Goal: Transaction & Acquisition: Purchase product/service

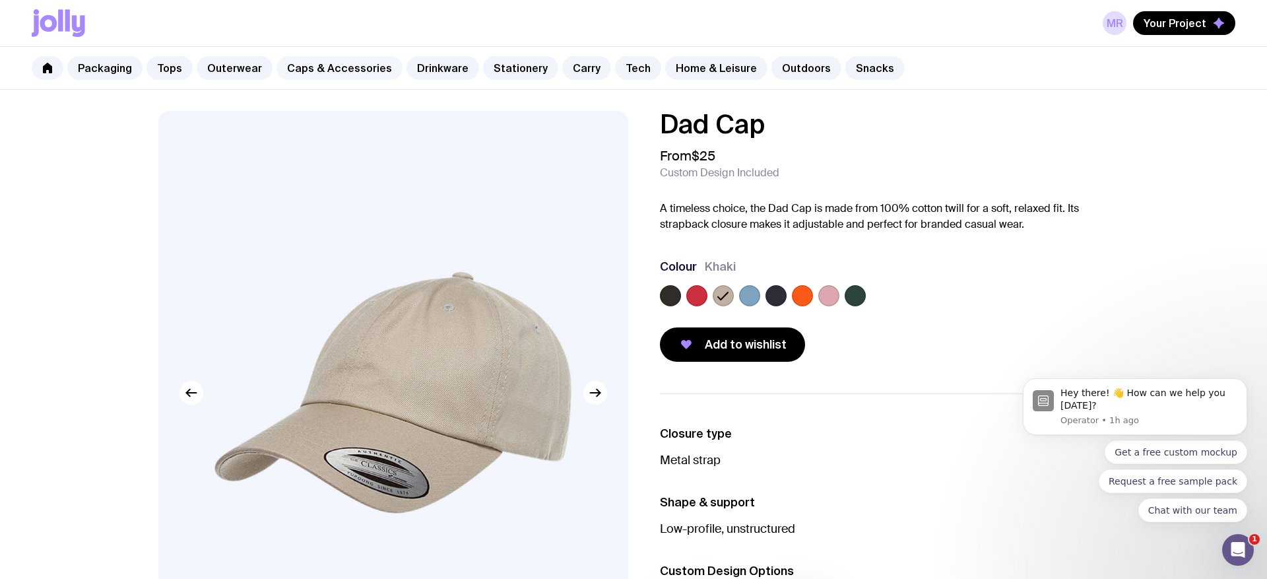
click at [358, 71] on link "Caps & Accessories" at bounding box center [339, 68] width 126 height 24
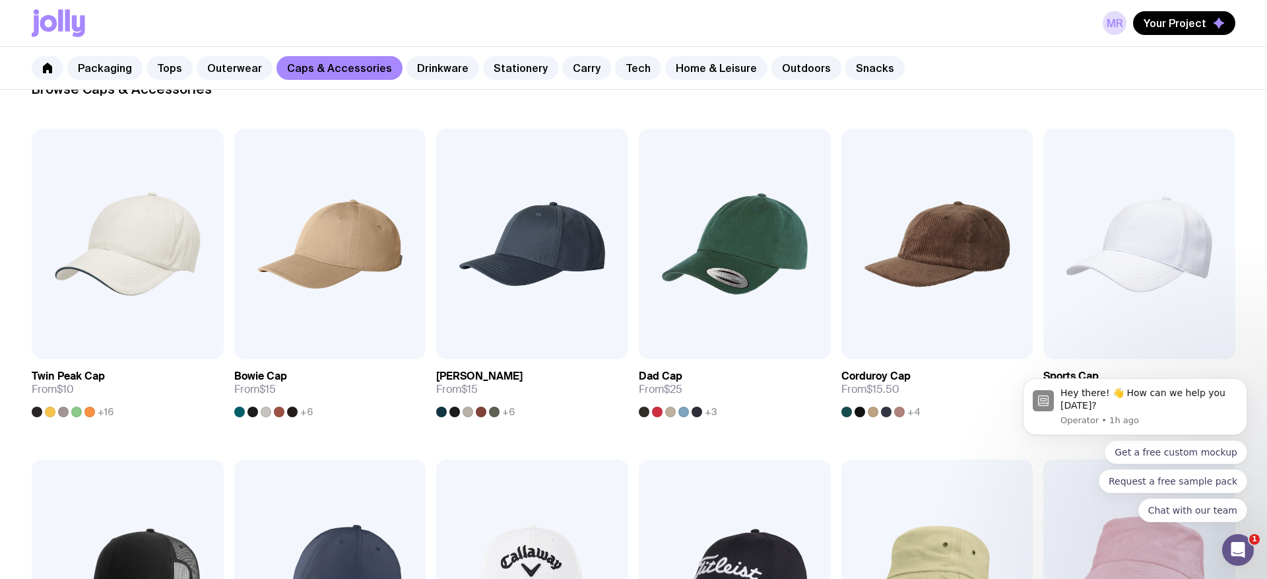
scroll to position [203, 0]
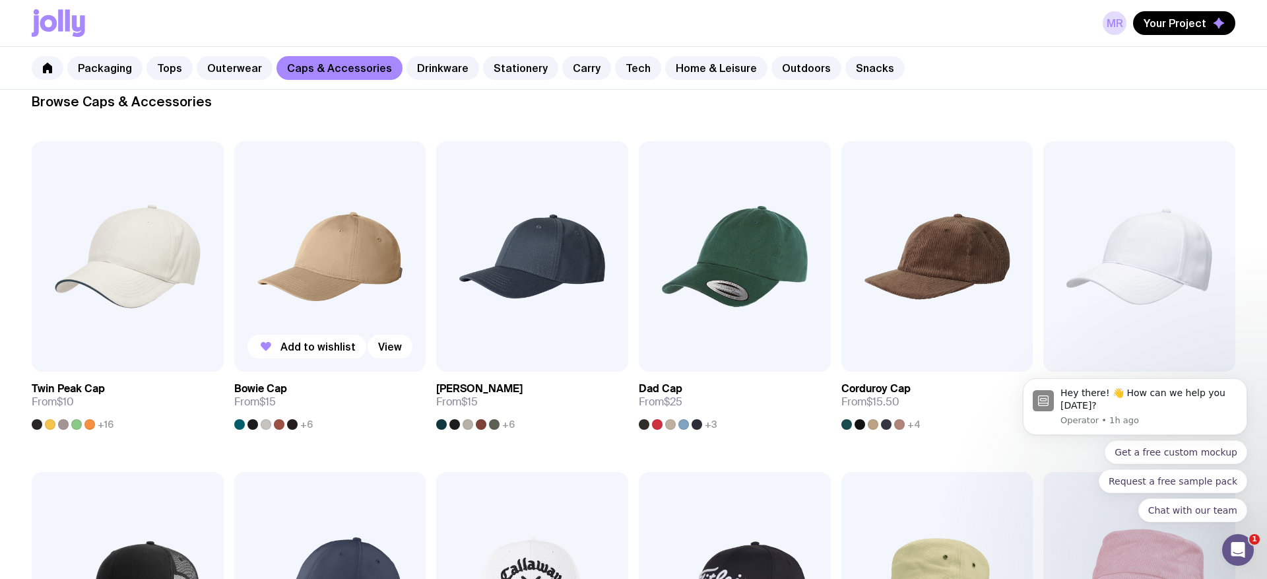
click at [340, 277] on img at bounding box center [330, 256] width 192 height 230
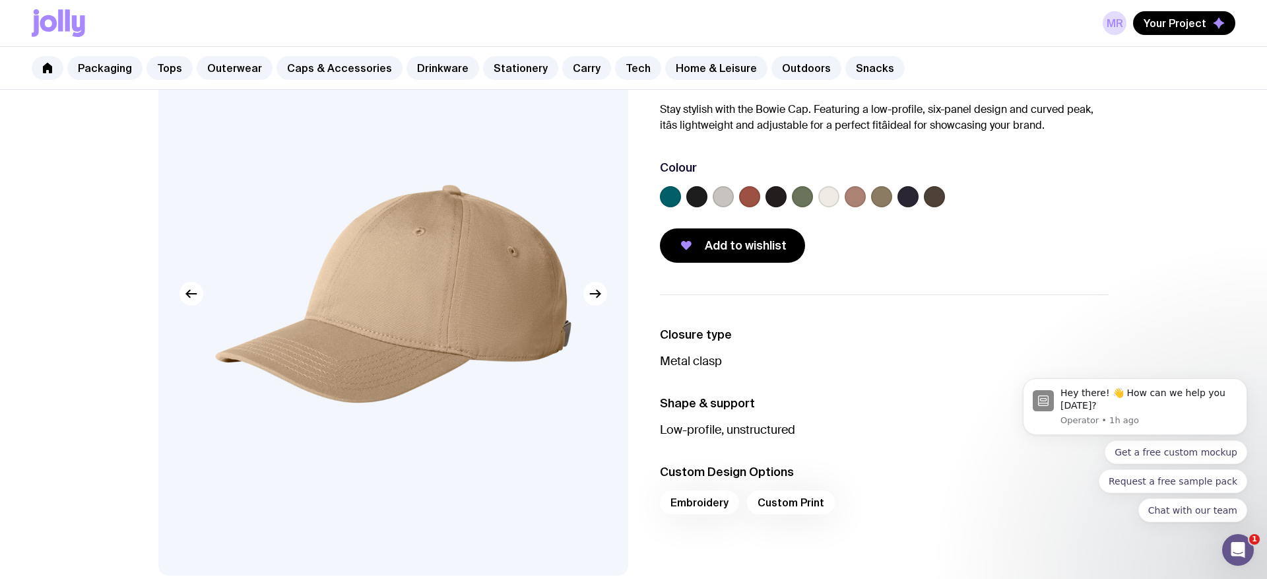
scroll to position [126, 0]
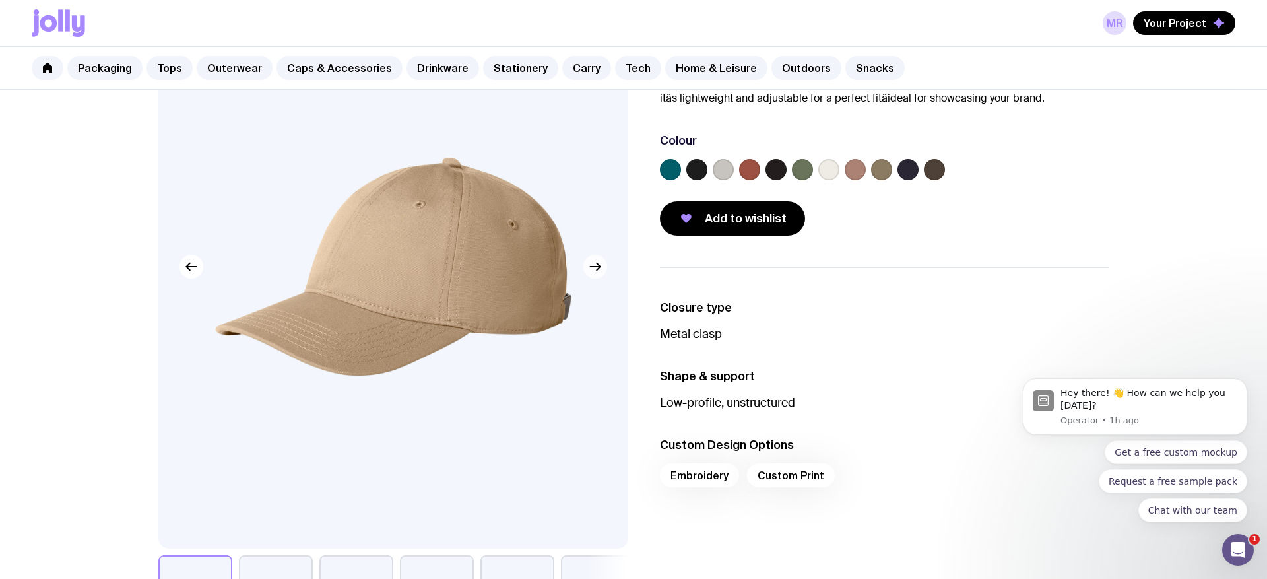
click at [598, 267] on icon "button" at bounding box center [596, 267] width 10 height 0
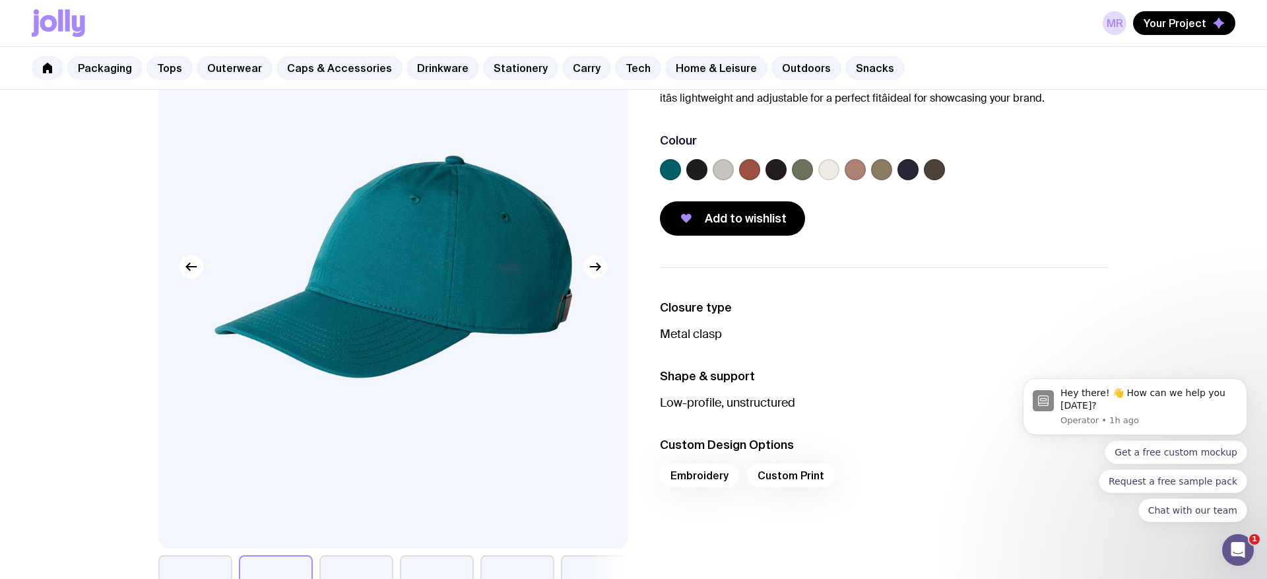
click at [598, 267] on icon "button" at bounding box center [596, 267] width 10 height 0
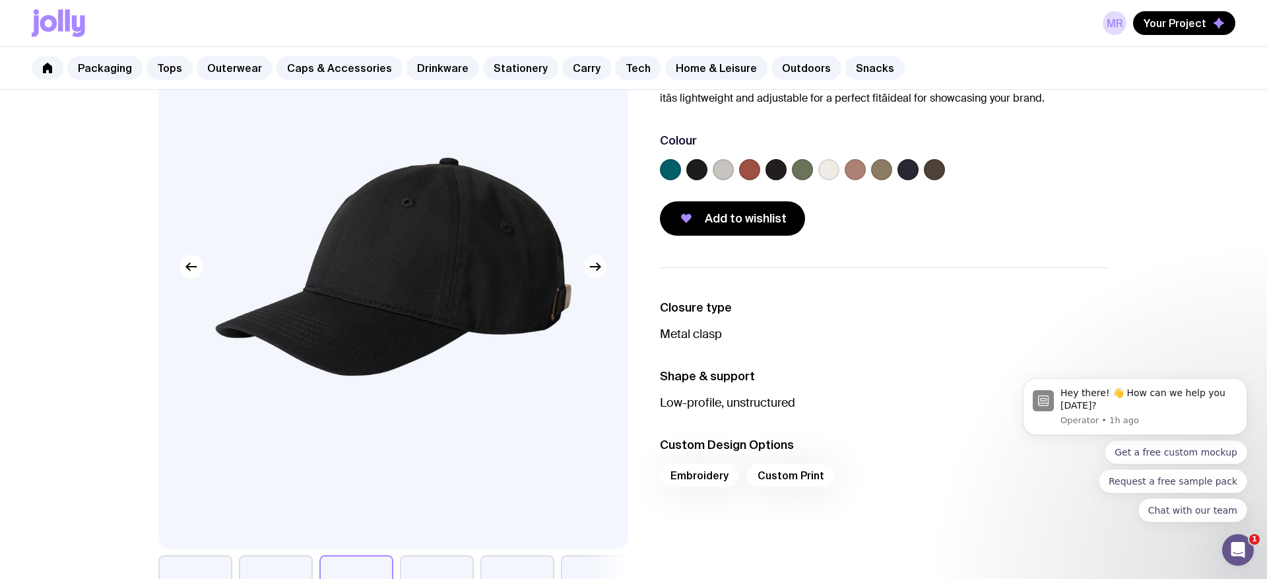
click at [598, 267] on icon "button" at bounding box center [596, 267] width 10 height 0
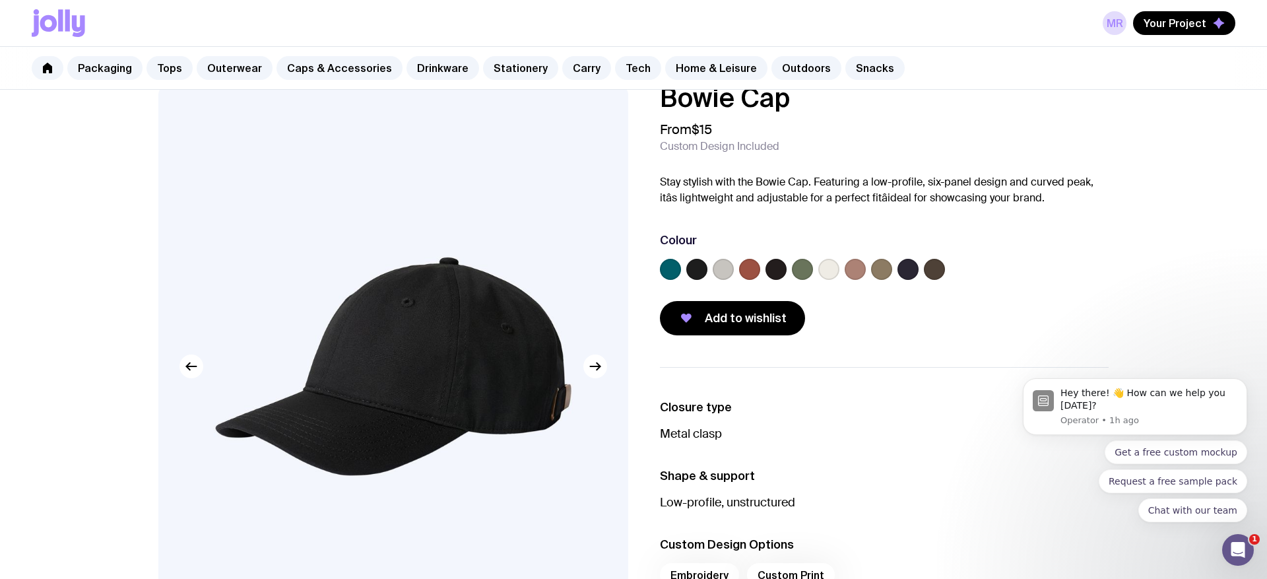
scroll to position [24, 0]
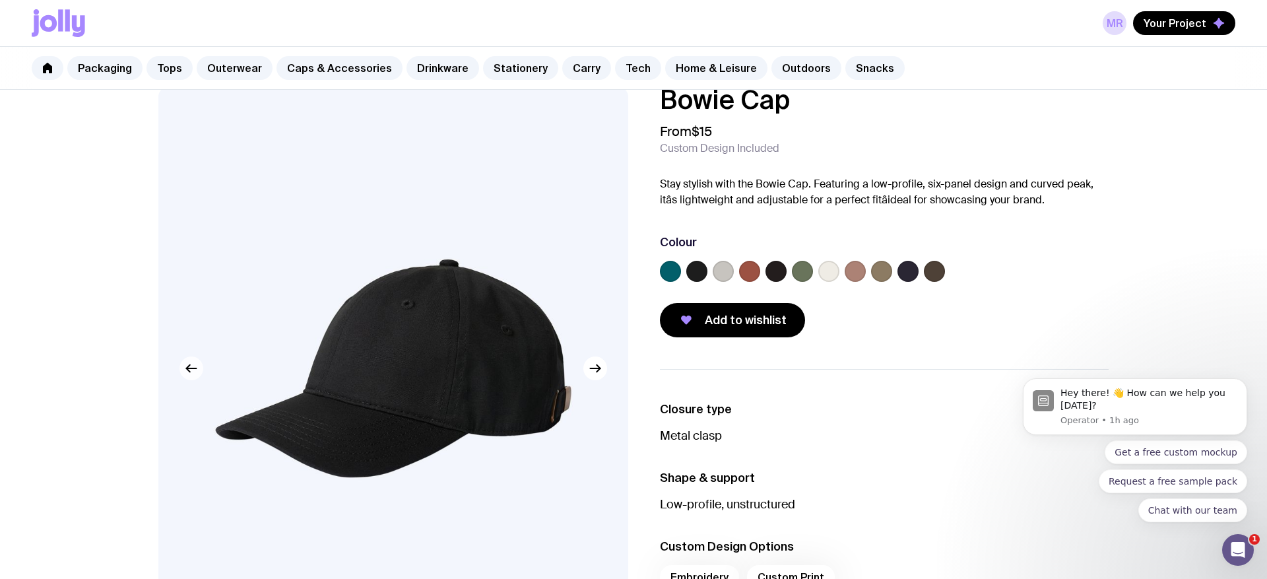
click at [193, 379] on button "button" at bounding box center [191, 368] width 24 height 24
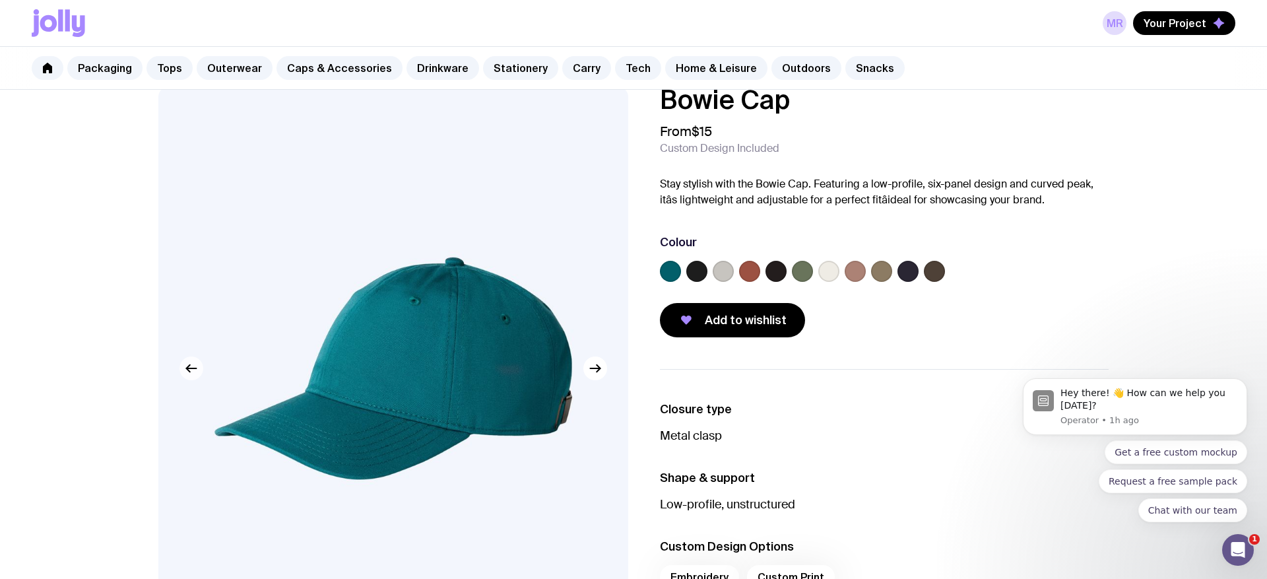
click at [193, 379] on button "button" at bounding box center [191, 368] width 24 height 24
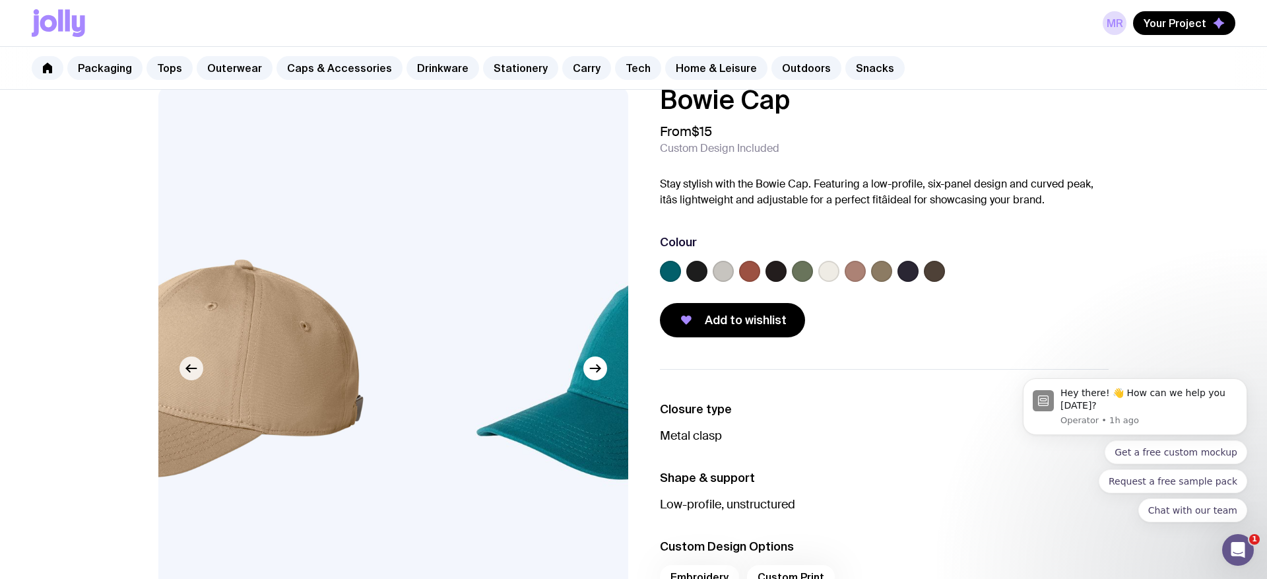
click at [193, 379] on button "button" at bounding box center [191, 368] width 24 height 24
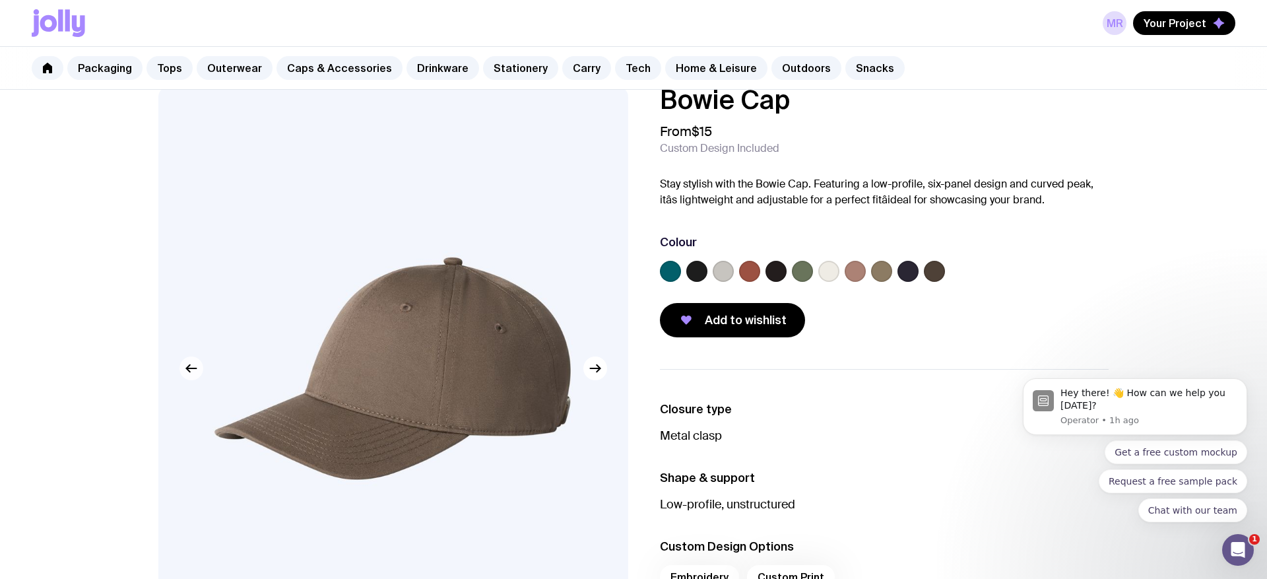
click at [193, 379] on button "button" at bounding box center [191, 368] width 24 height 24
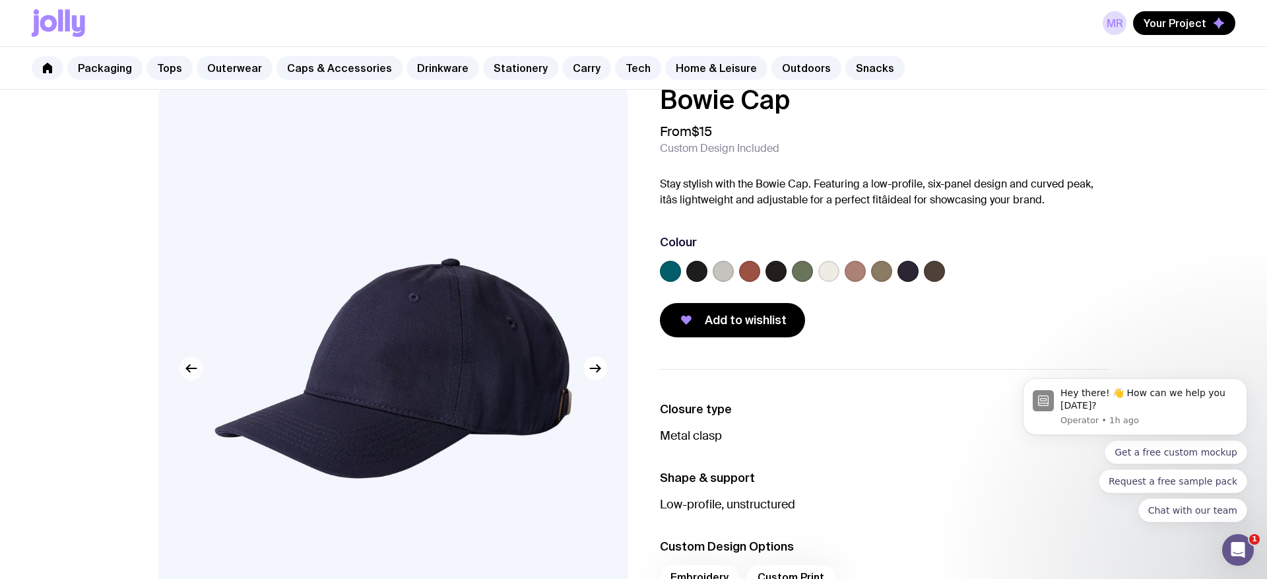
click at [193, 379] on button "button" at bounding box center [191, 368] width 24 height 24
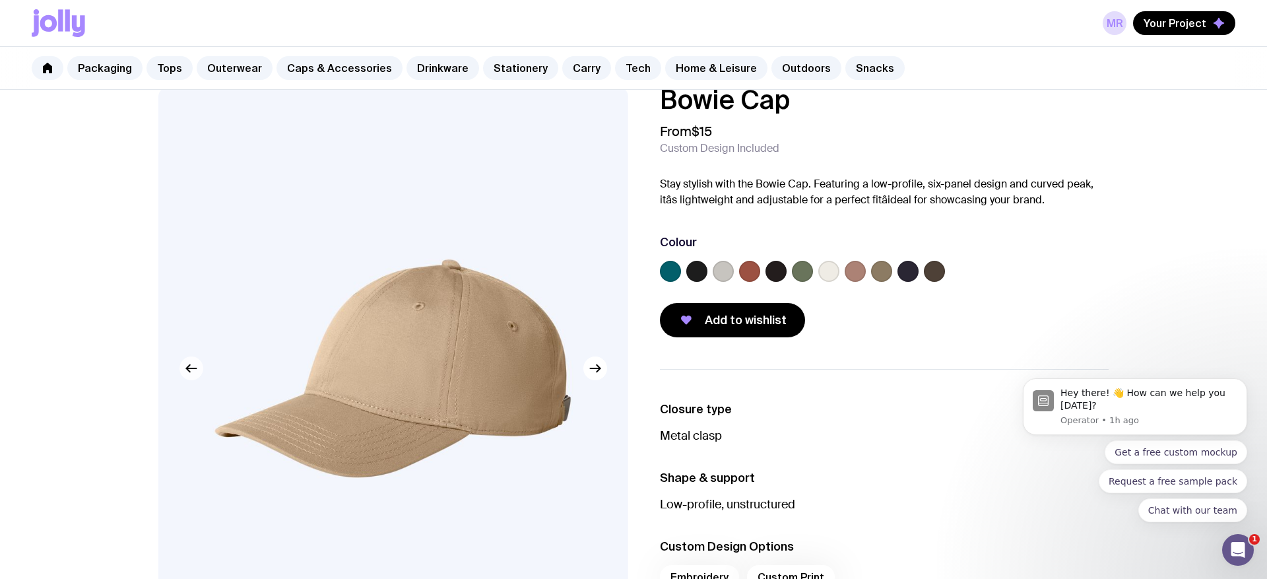
click at [193, 379] on button "button" at bounding box center [191, 368] width 24 height 24
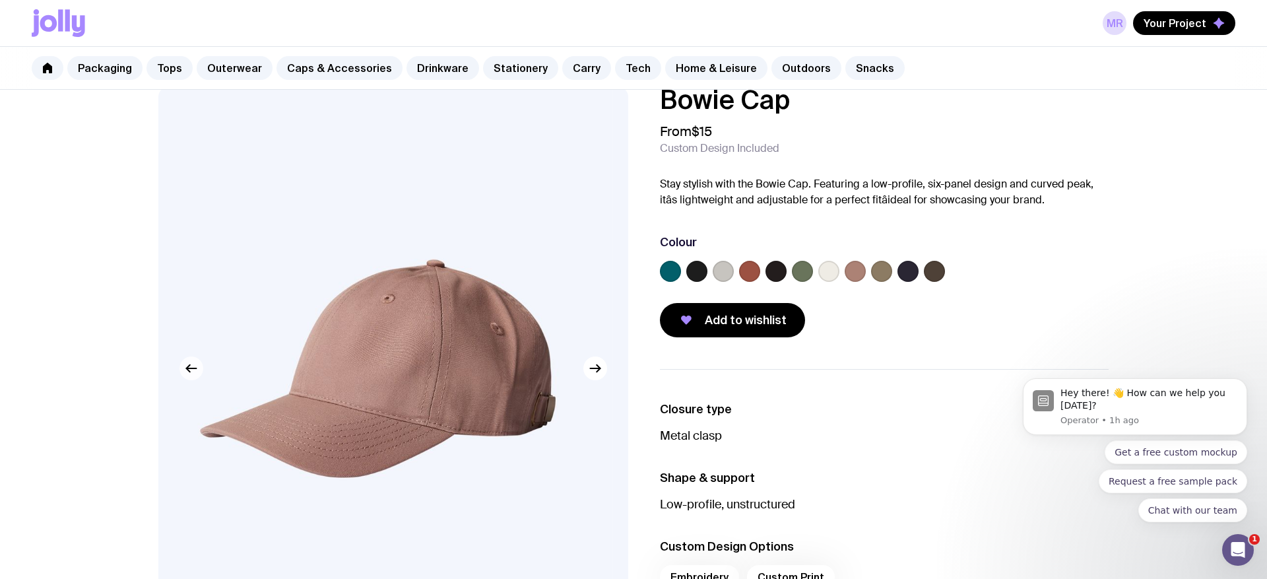
click at [193, 379] on button "button" at bounding box center [191, 368] width 24 height 24
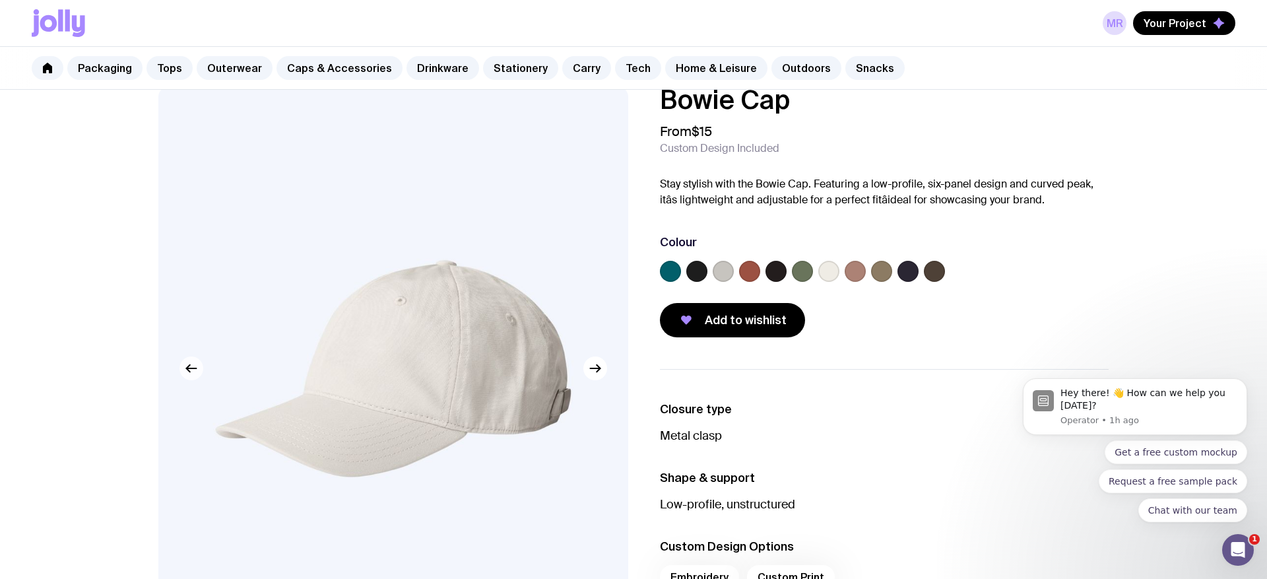
click at [192, 379] on button "button" at bounding box center [191, 368] width 24 height 24
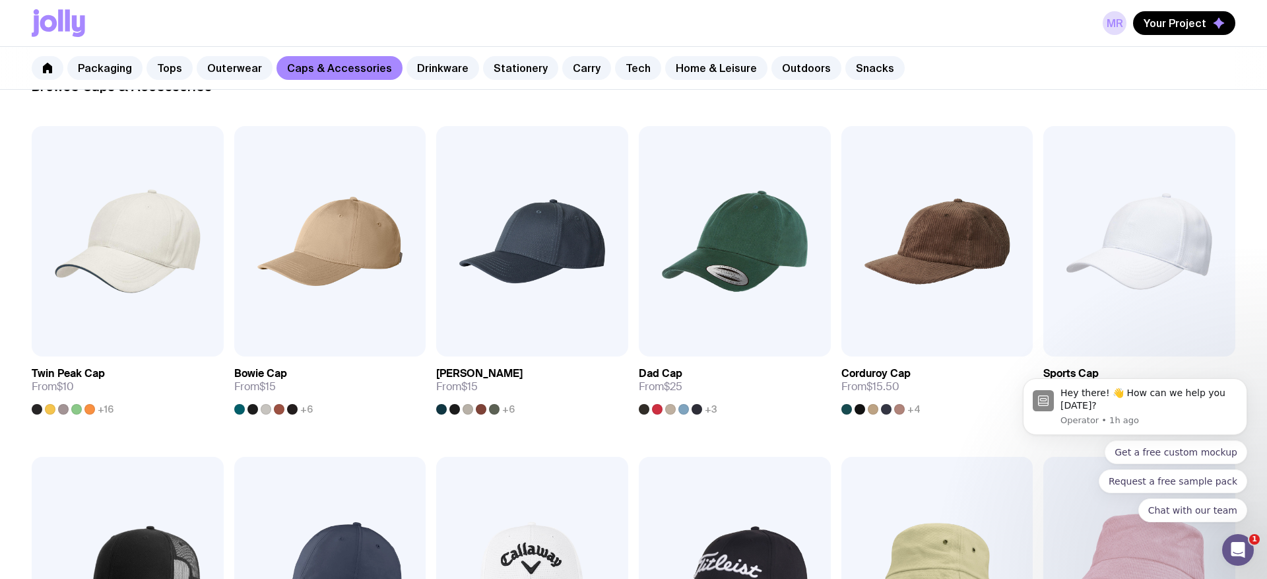
scroll to position [214, 0]
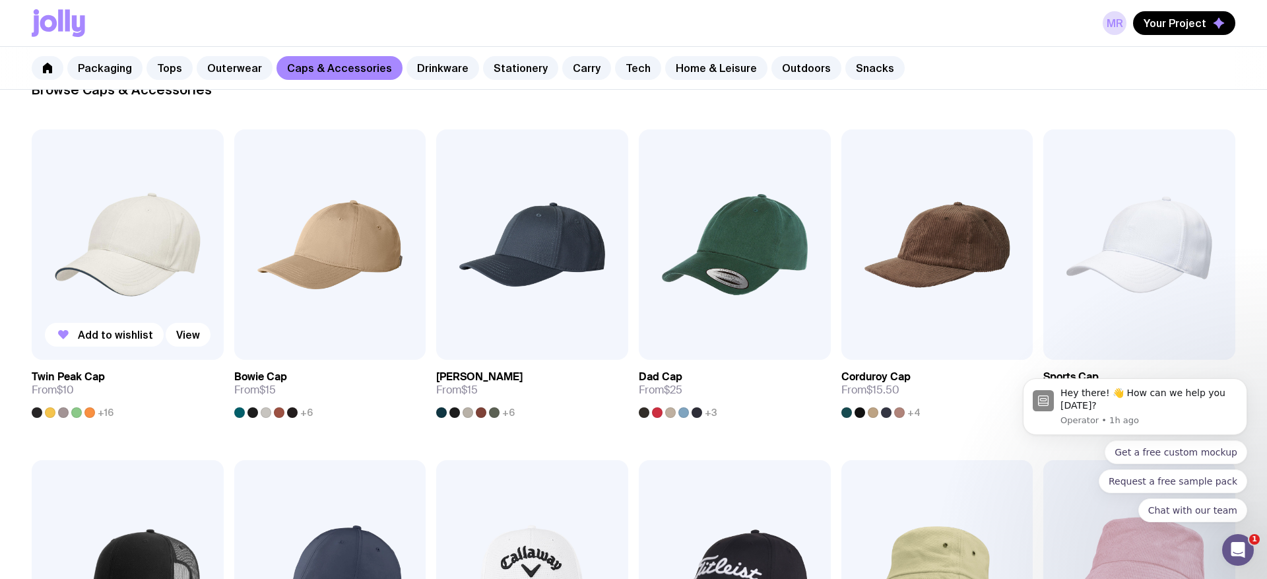
click at [110, 247] on img at bounding box center [128, 244] width 192 height 230
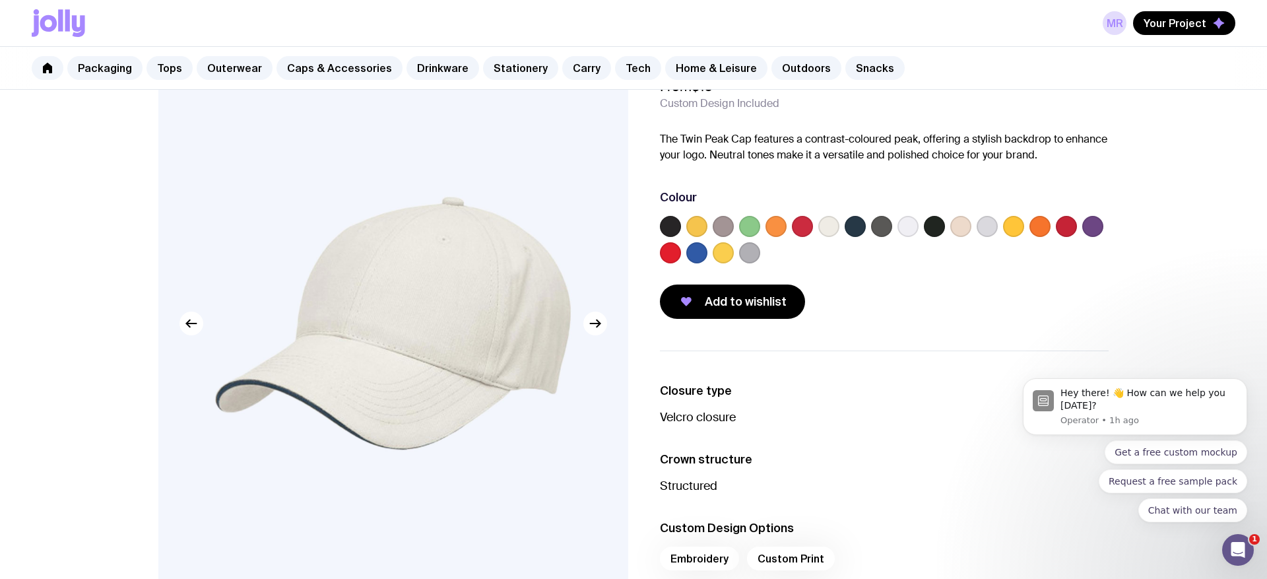
scroll to position [75, 0]
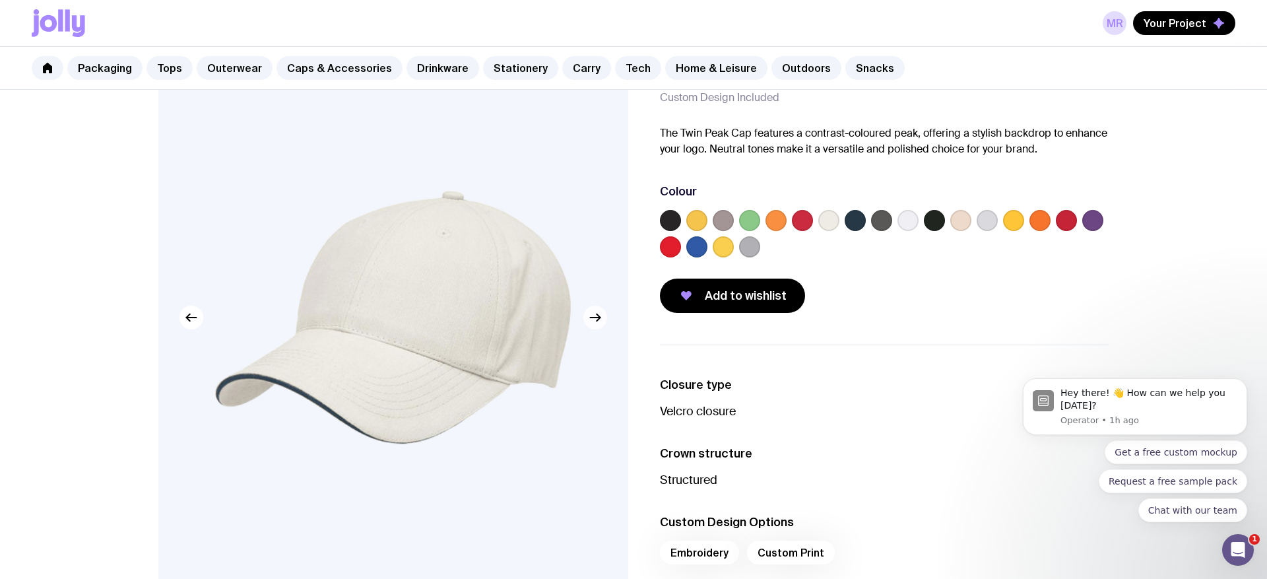
click at [594, 315] on icon "button" at bounding box center [595, 317] width 16 height 16
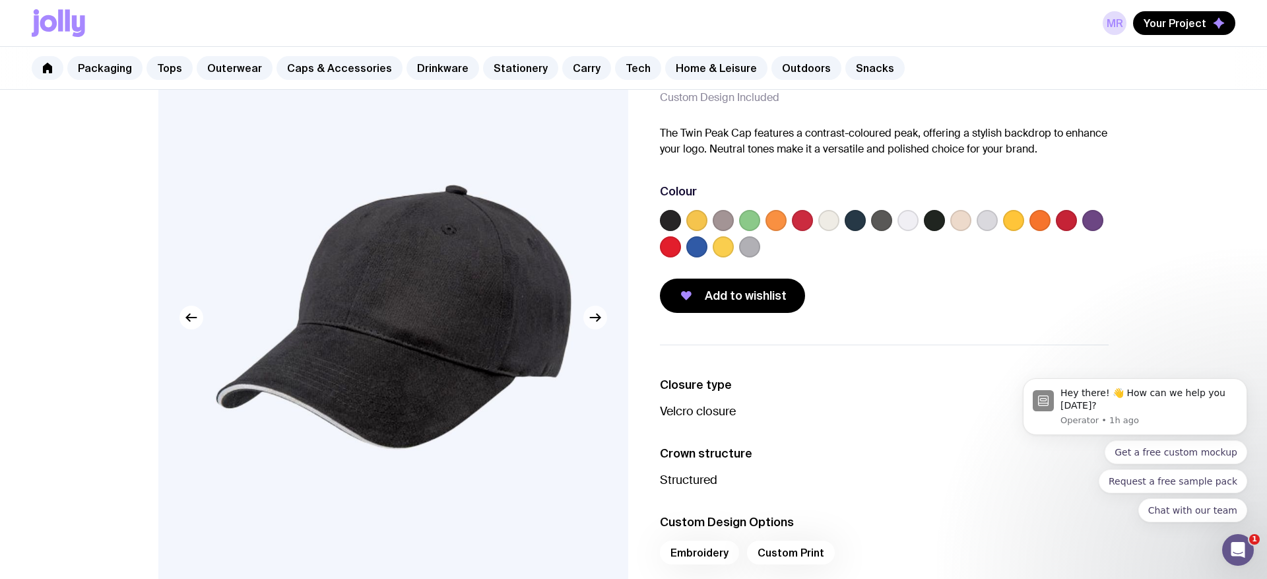
click at [594, 315] on icon "button" at bounding box center [595, 317] width 16 height 16
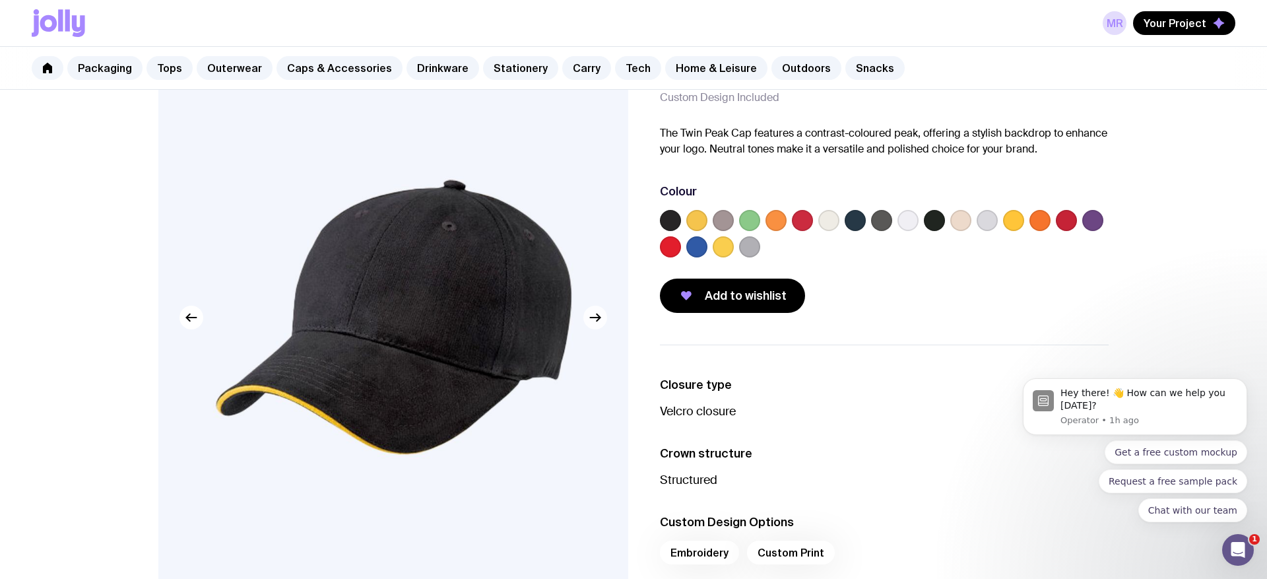
click at [594, 315] on icon "button" at bounding box center [595, 317] width 16 height 16
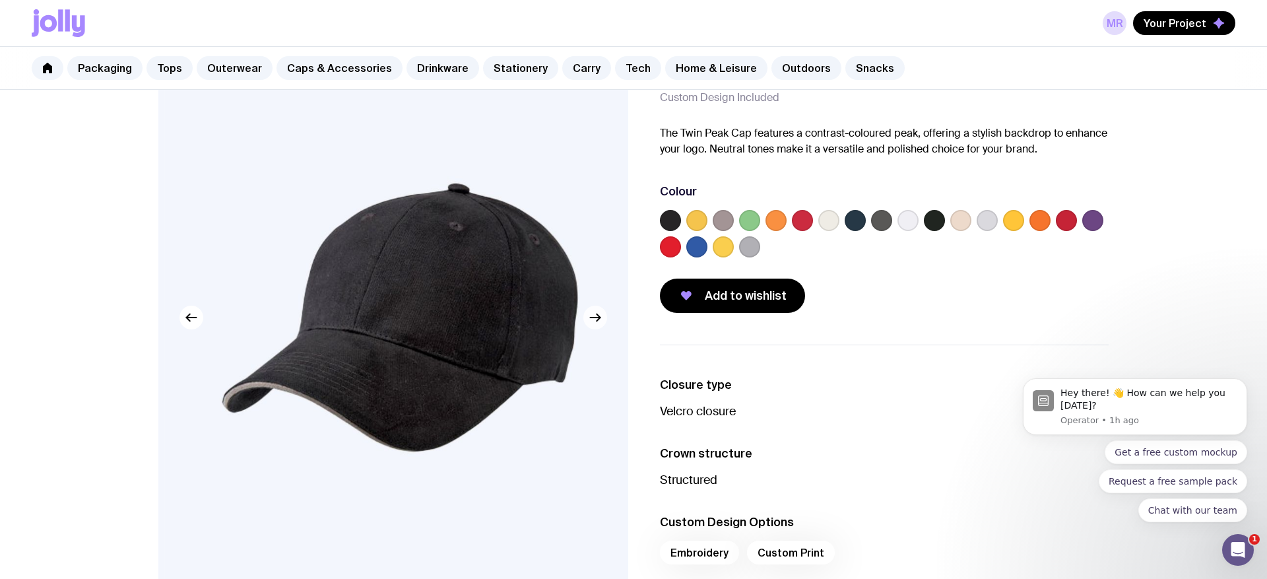
click at [594, 315] on icon "button" at bounding box center [595, 317] width 16 height 16
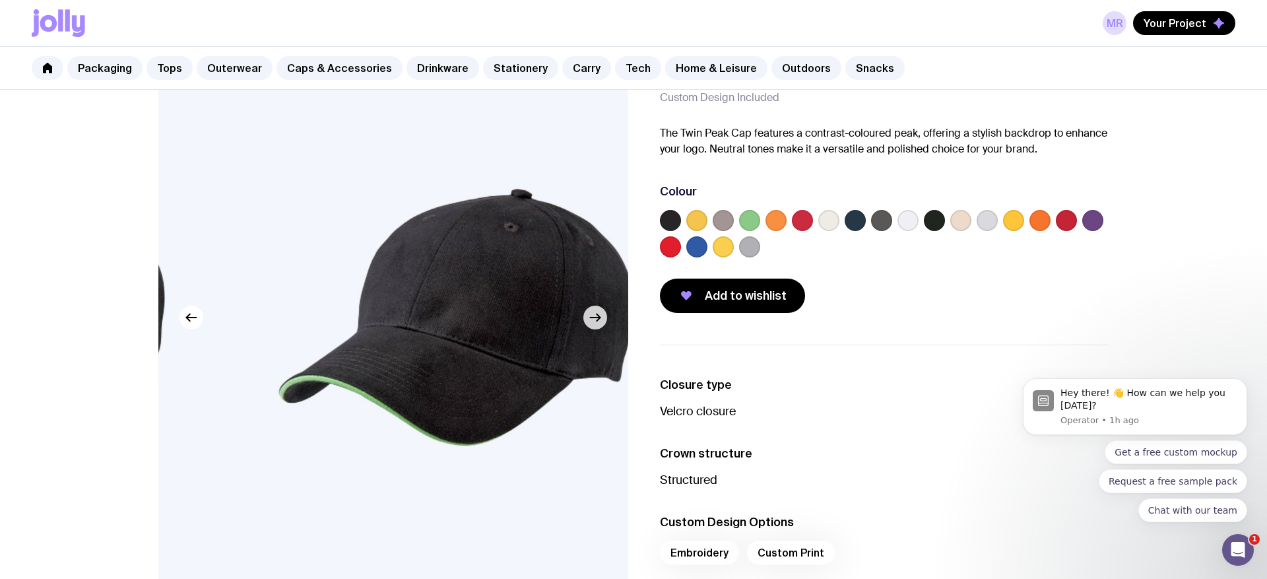
click at [594, 315] on icon "button" at bounding box center [595, 317] width 16 height 16
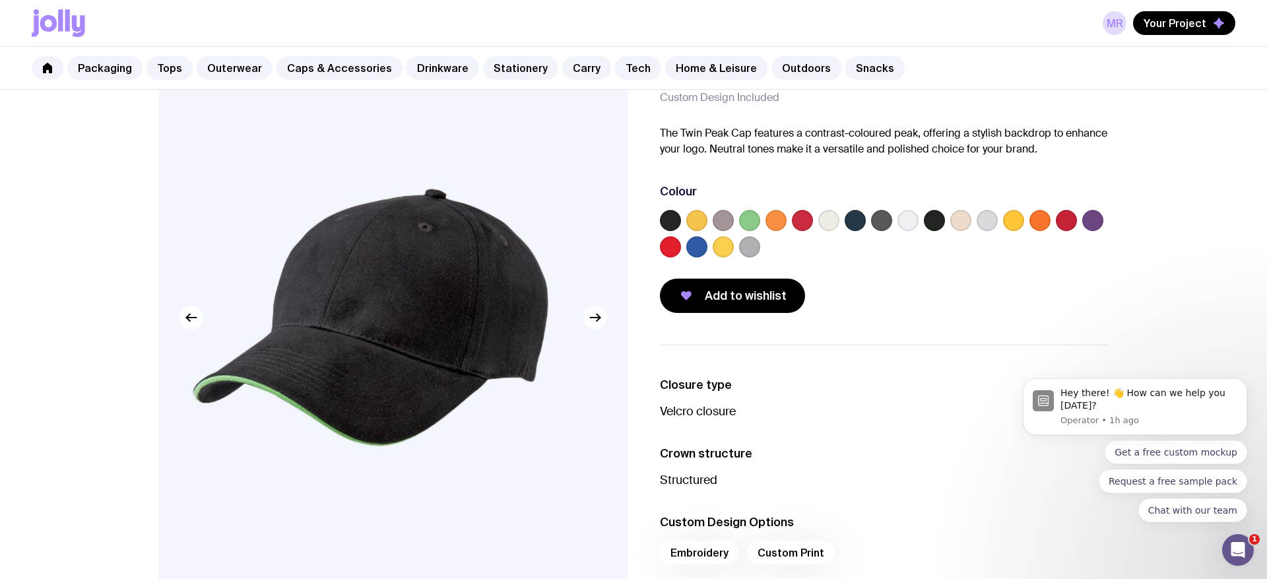
click at [594, 315] on icon "button" at bounding box center [595, 317] width 16 height 16
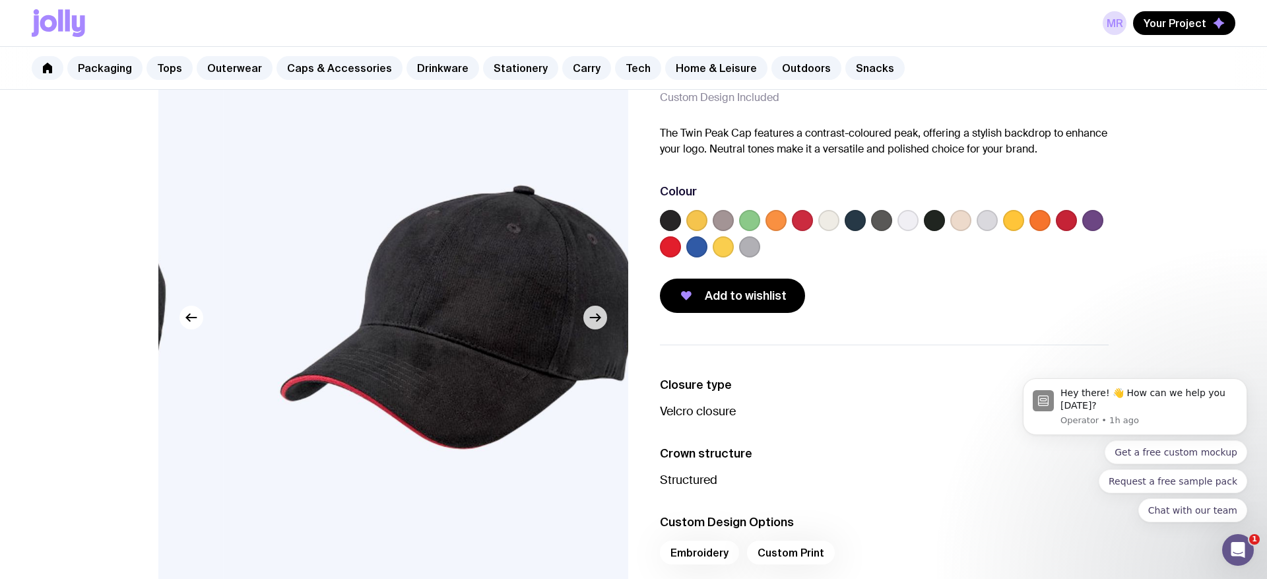
click at [594, 315] on icon "button" at bounding box center [595, 317] width 16 height 16
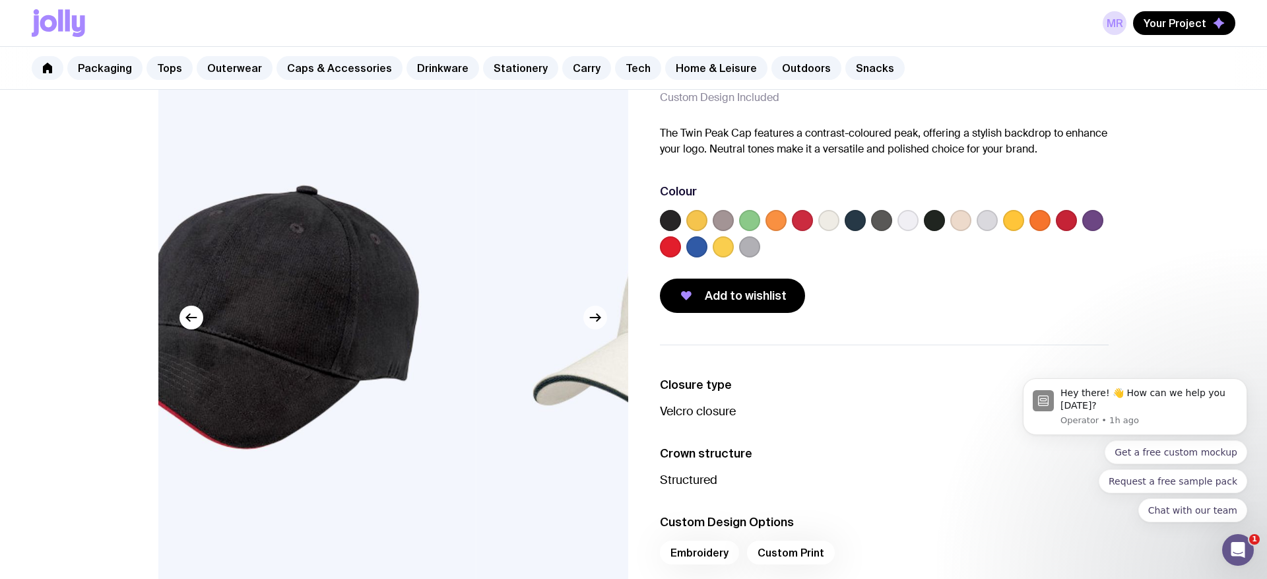
click at [594, 315] on icon "button" at bounding box center [595, 317] width 16 height 16
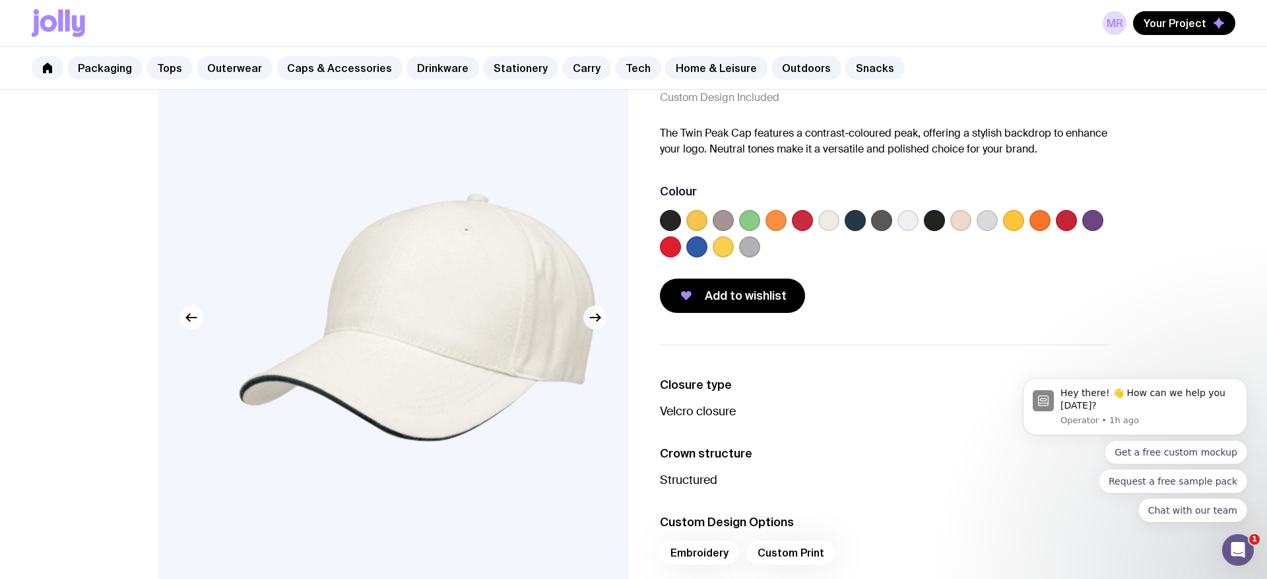
click at [594, 315] on icon "button" at bounding box center [595, 317] width 16 height 16
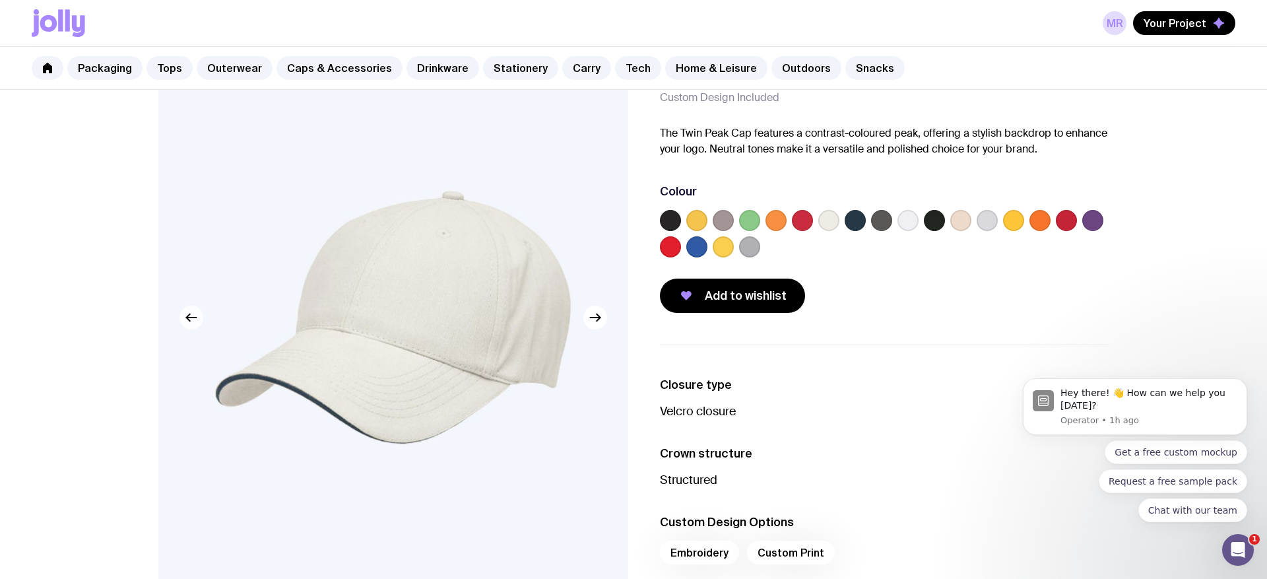
click at [195, 322] on icon "button" at bounding box center [191, 317] width 16 height 16
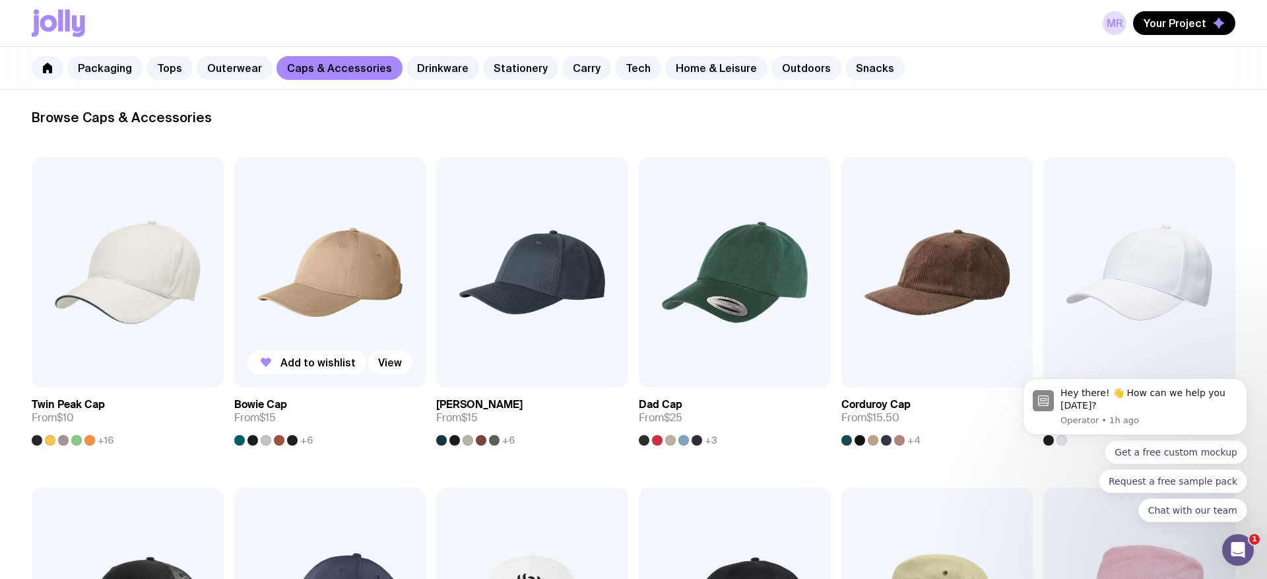
scroll to position [185, 0]
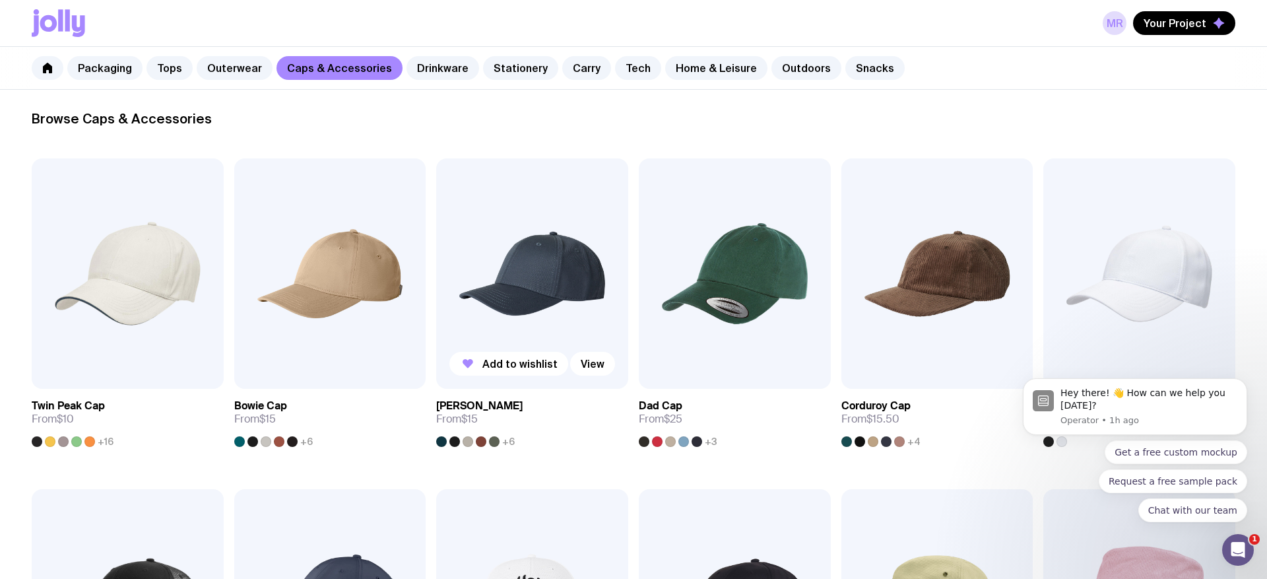
click at [509, 282] on img at bounding box center [532, 273] width 192 height 230
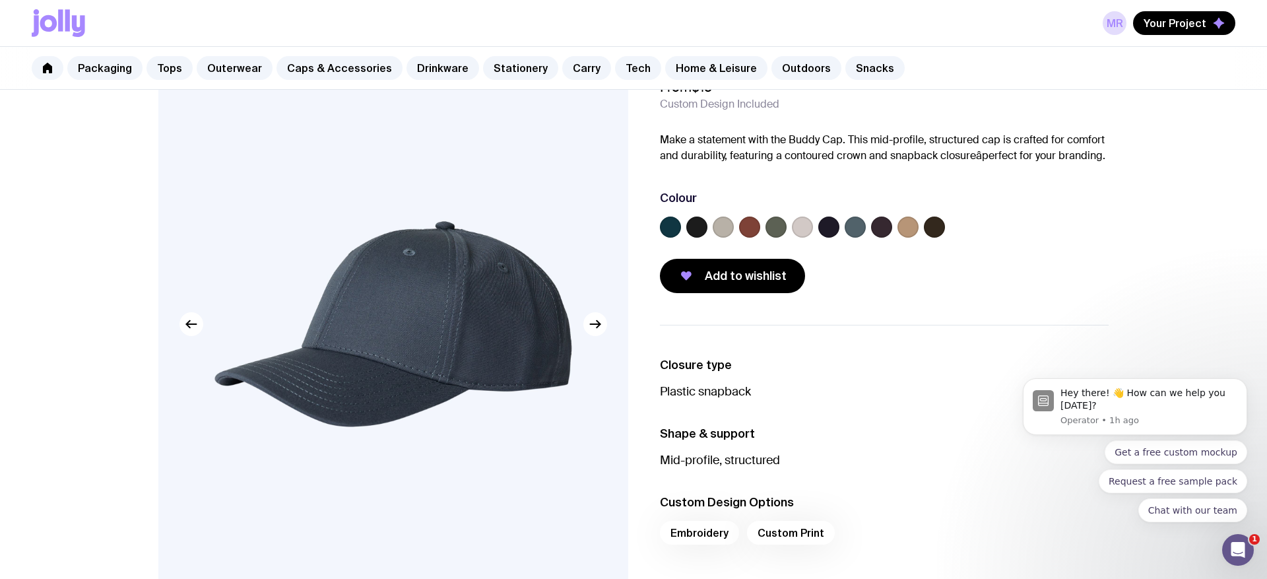
scroll to position [69, 0]
click at [604, 325] on button "button" at bounding box center [595, 323] width 24 height 24
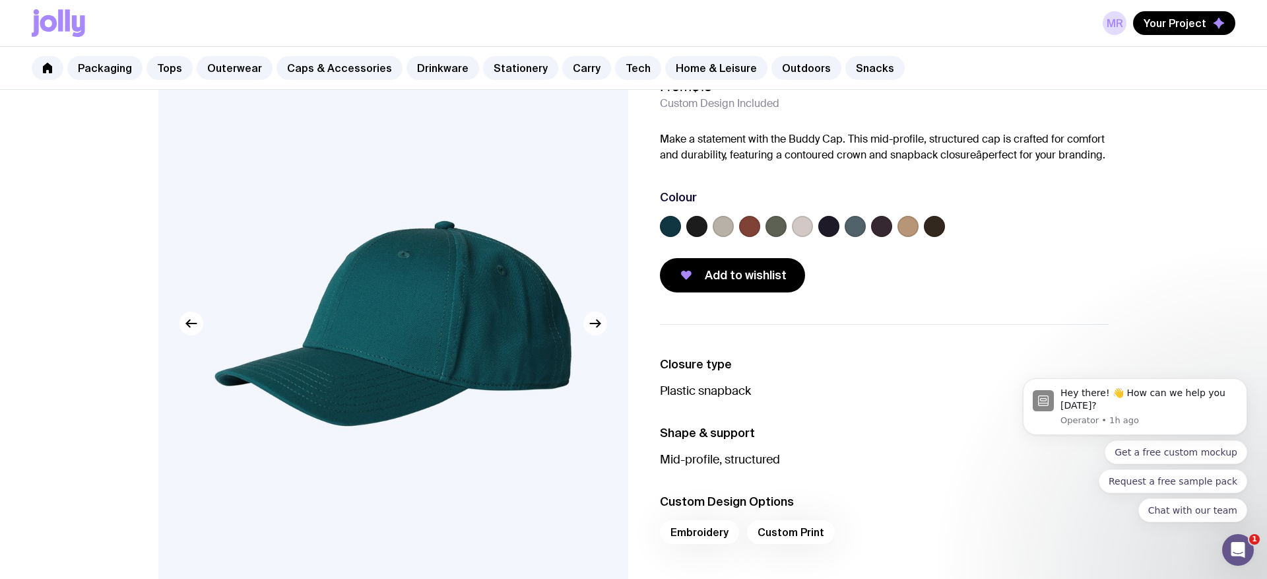
click at [604, 325] on button "button" at bounding box center [595, 323] width 24 height 24
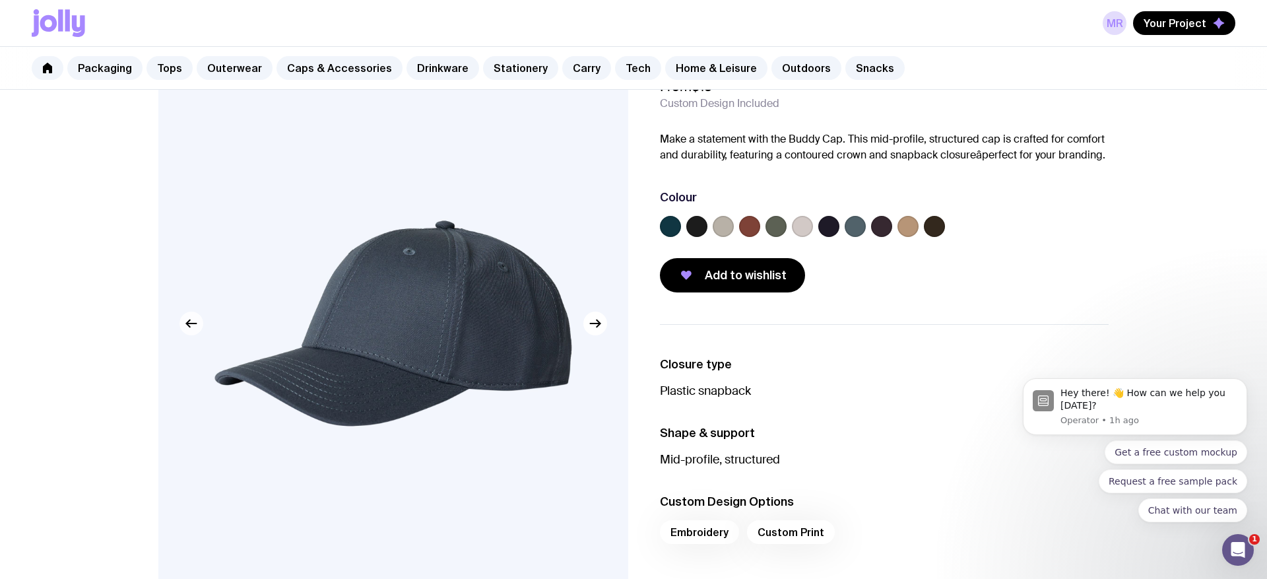
click at [187, 325] on icon "button" at bounding box center [191, 323] width 16 height 16
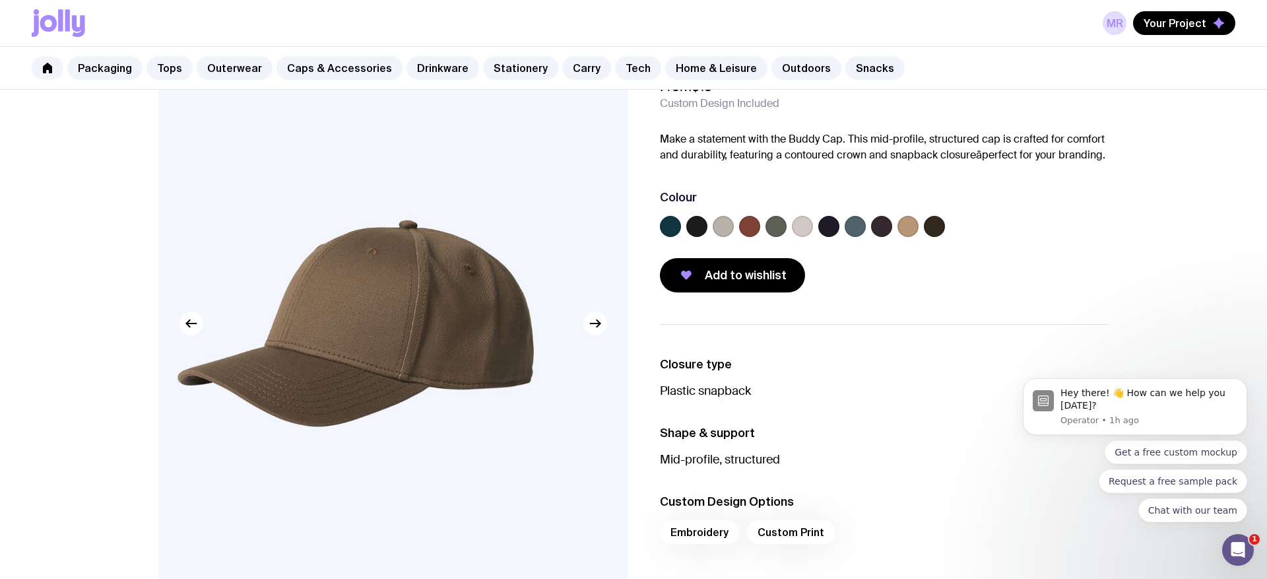
click at [139, 338] on div "Buddy Cap From $15 Custom Design Included Make a statement with the Buddy Cap. …" at bounding box center [633, 373] width 1013 height 662
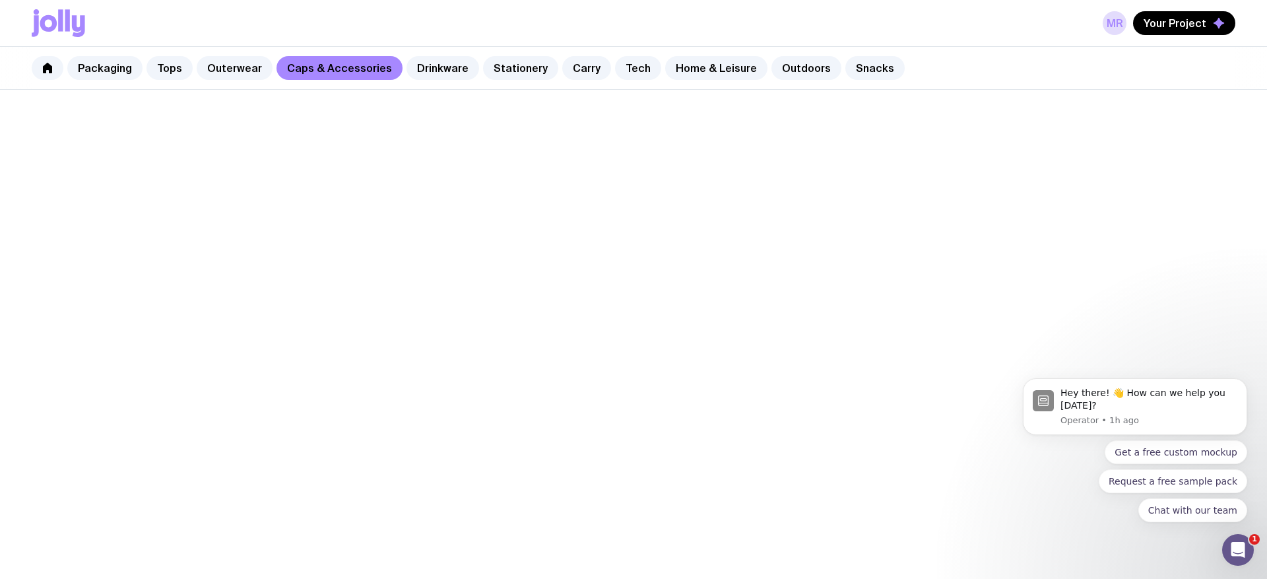
scroll to position [185, 0]
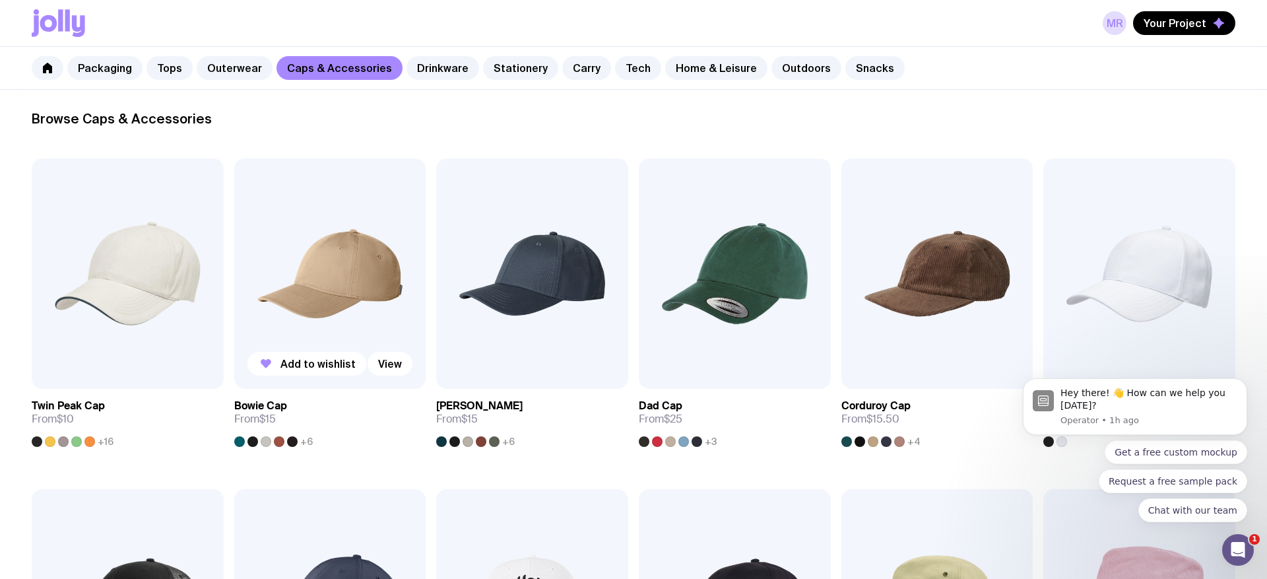
click at [348, 312] on img at bounding box center [330, 273] width 192 height 230
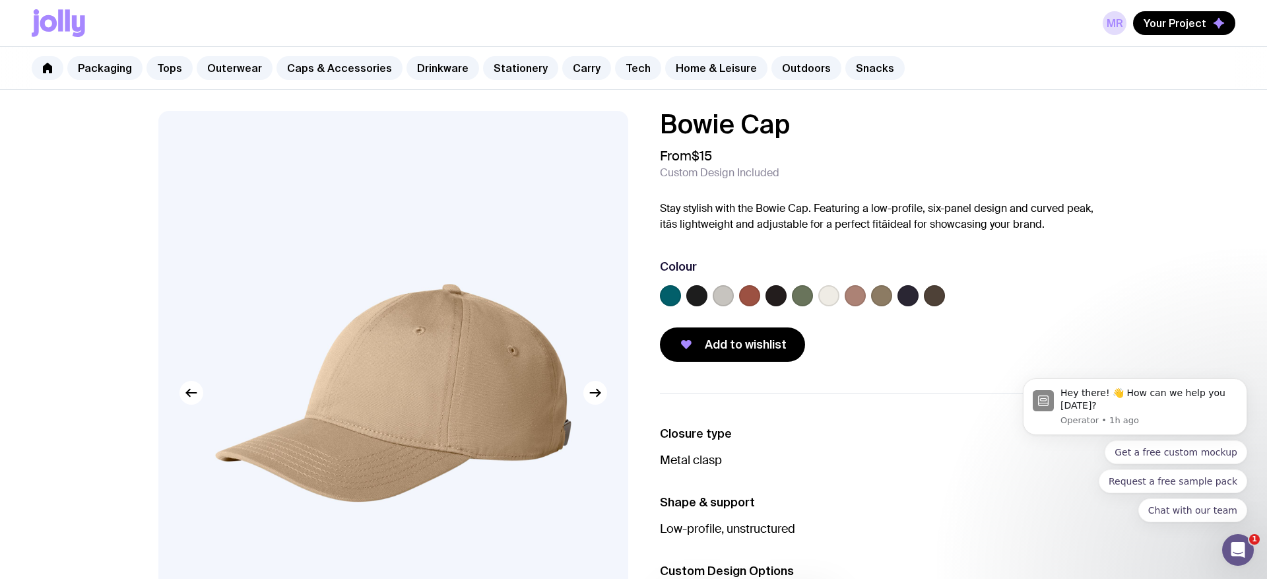
scroll to position [72, 0]
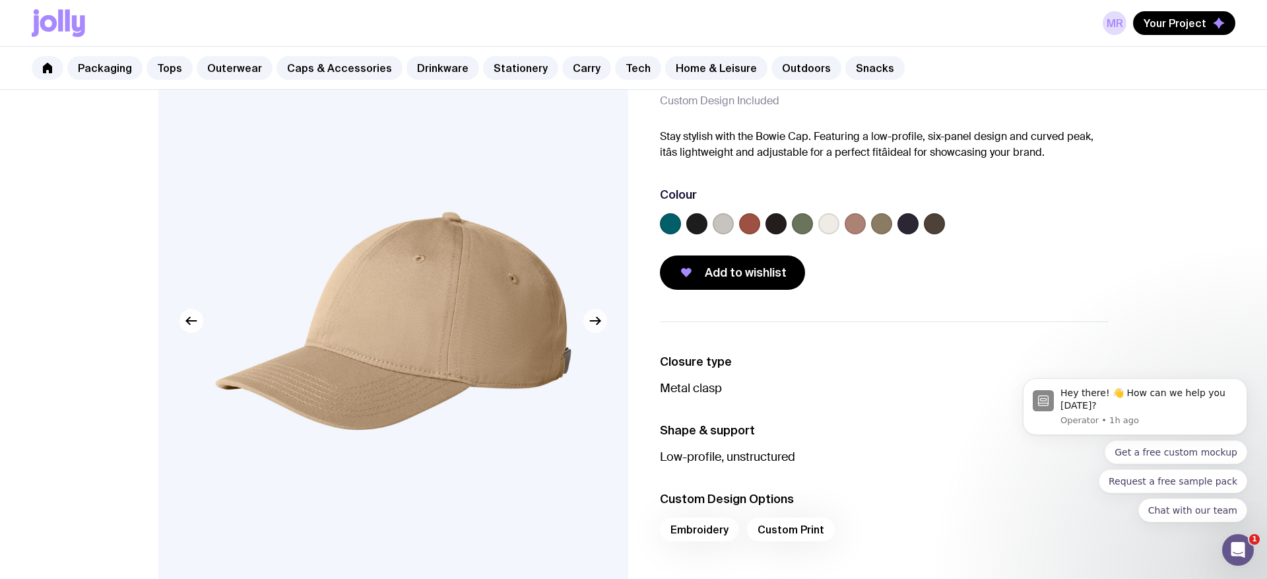
click at [603, 325] on button "button" at bounding box center [595, 321] width 24 height 24
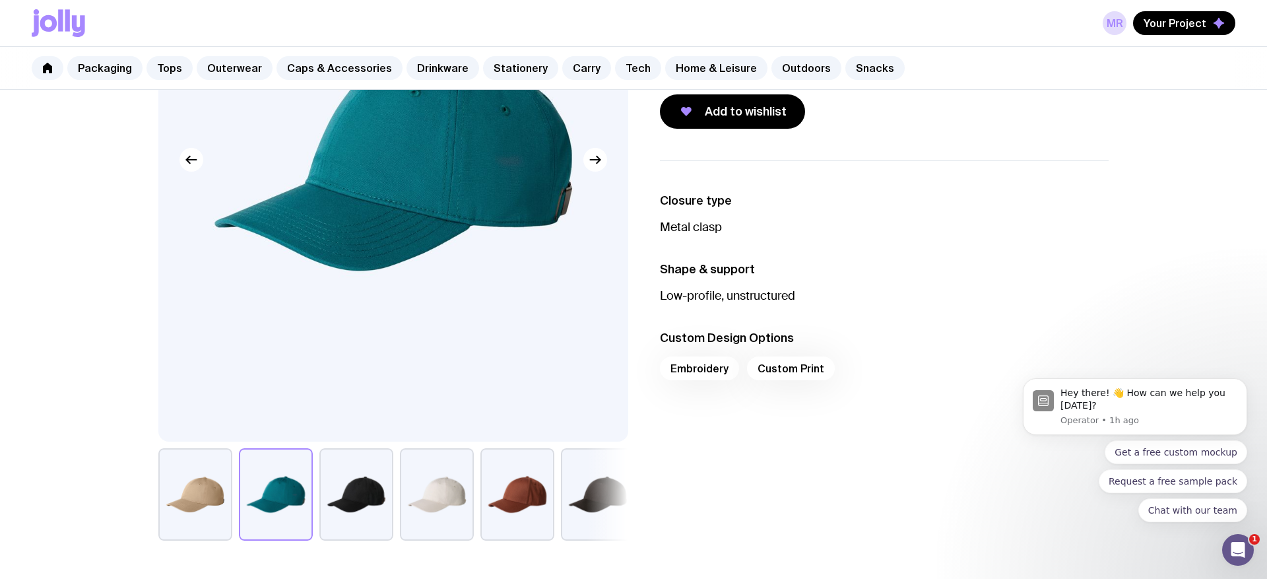
scroll to position [234, 0]
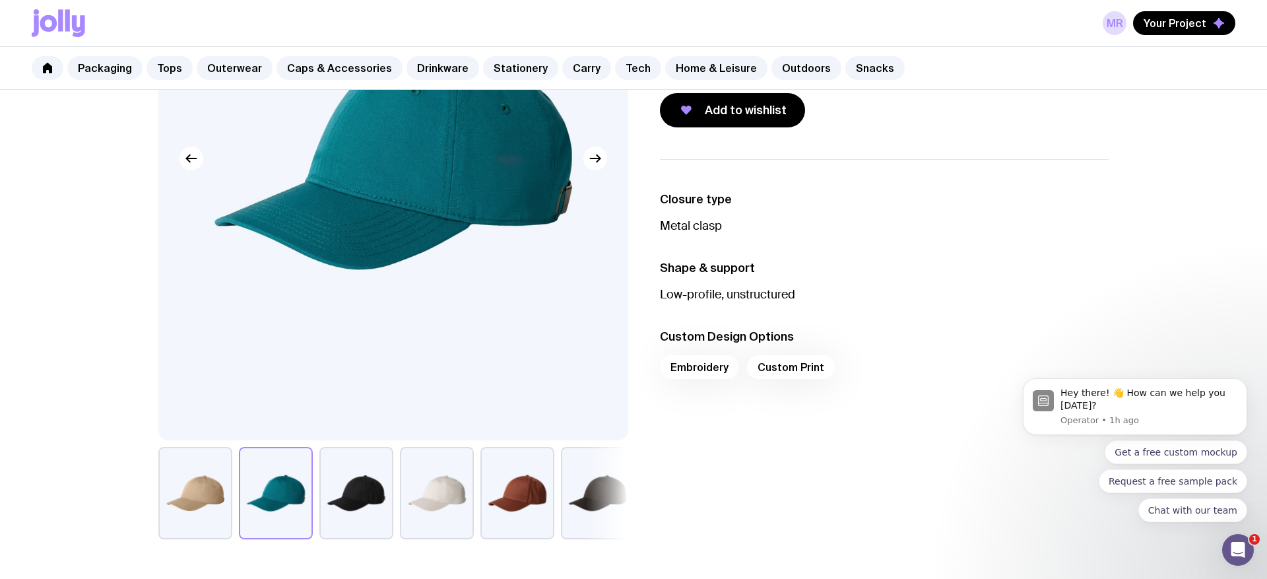
click at [445, 516] on button "button" at bounding box center [437, 493] width 74 height 92
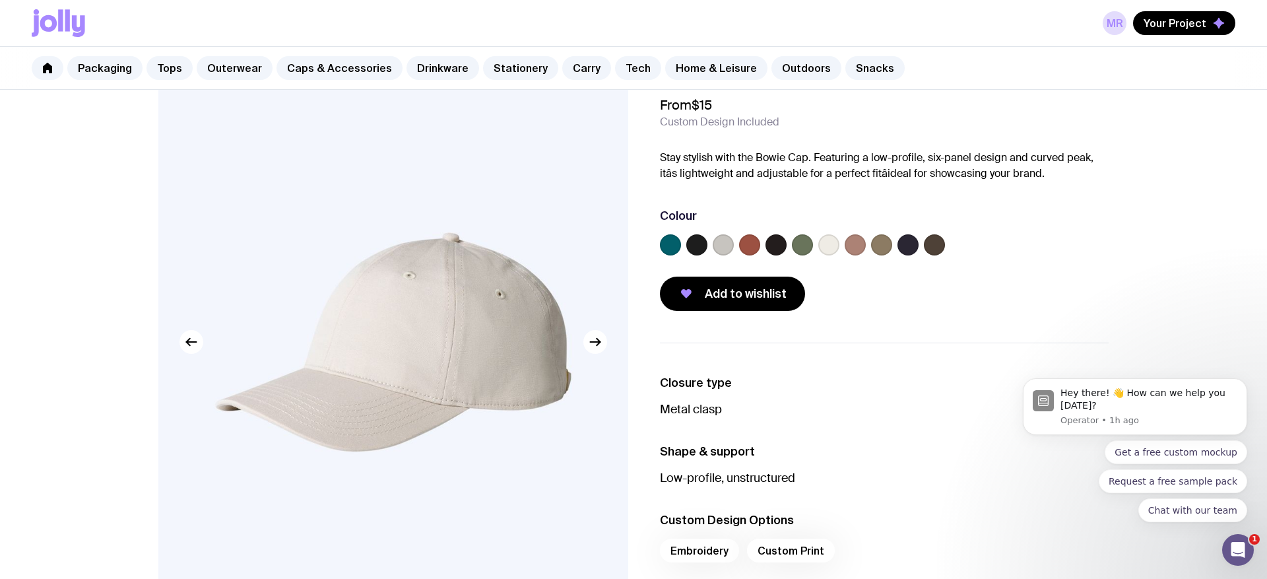
scroll to position [51, 0]
click at [593, 342] on icon "button" at bounding box center [595, 341] width 16 height 16
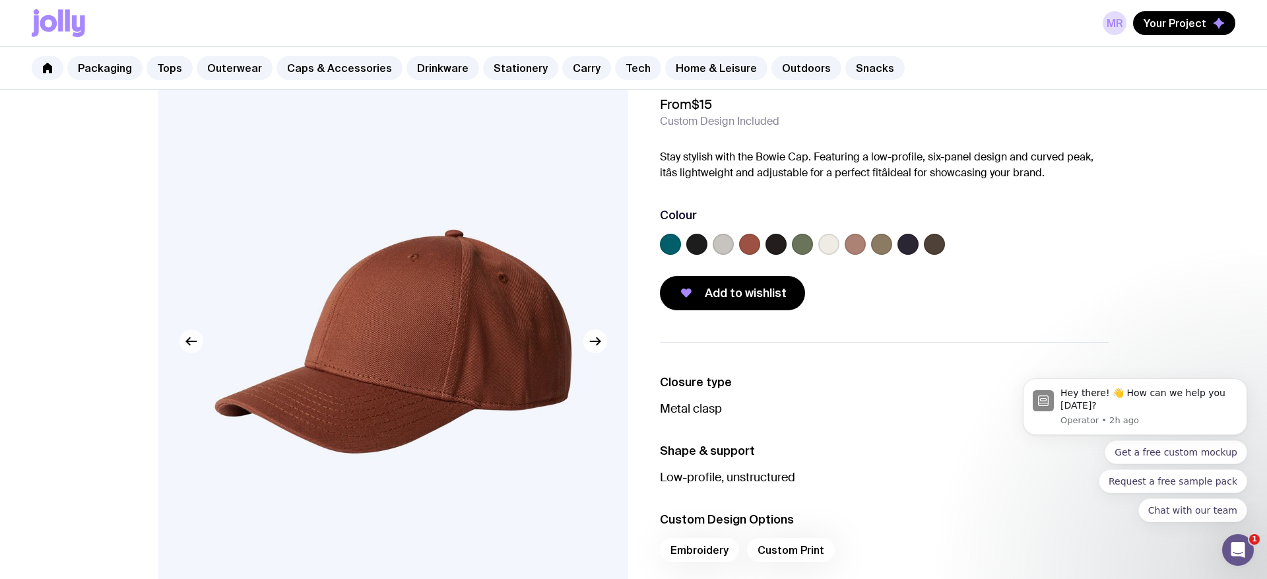
click at [191, 347] on icon "button" at bounding box center [191, 341] width 16 height 16
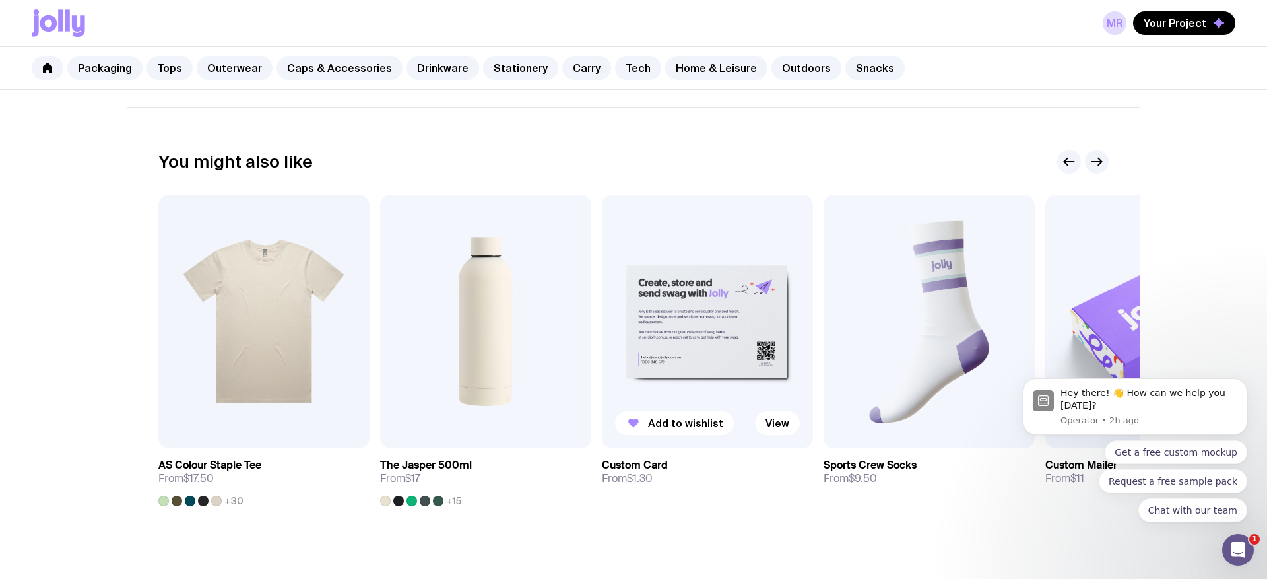
scroll to position [711, 0]
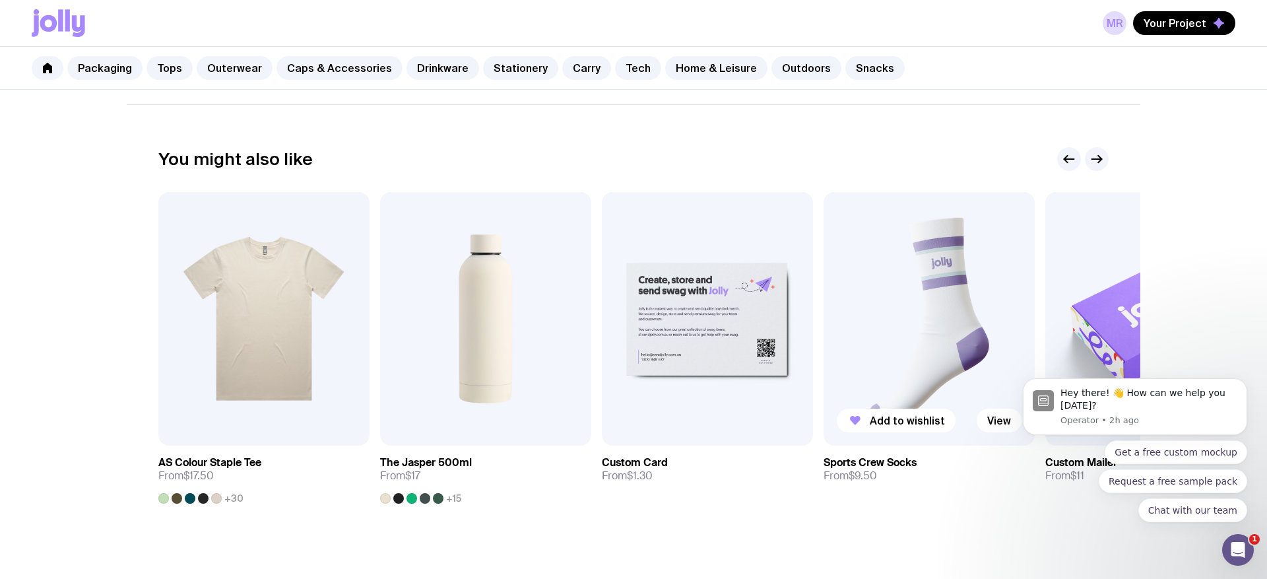
click at [901, 305] on img at bounding box center [928, 318] width 211 height 253
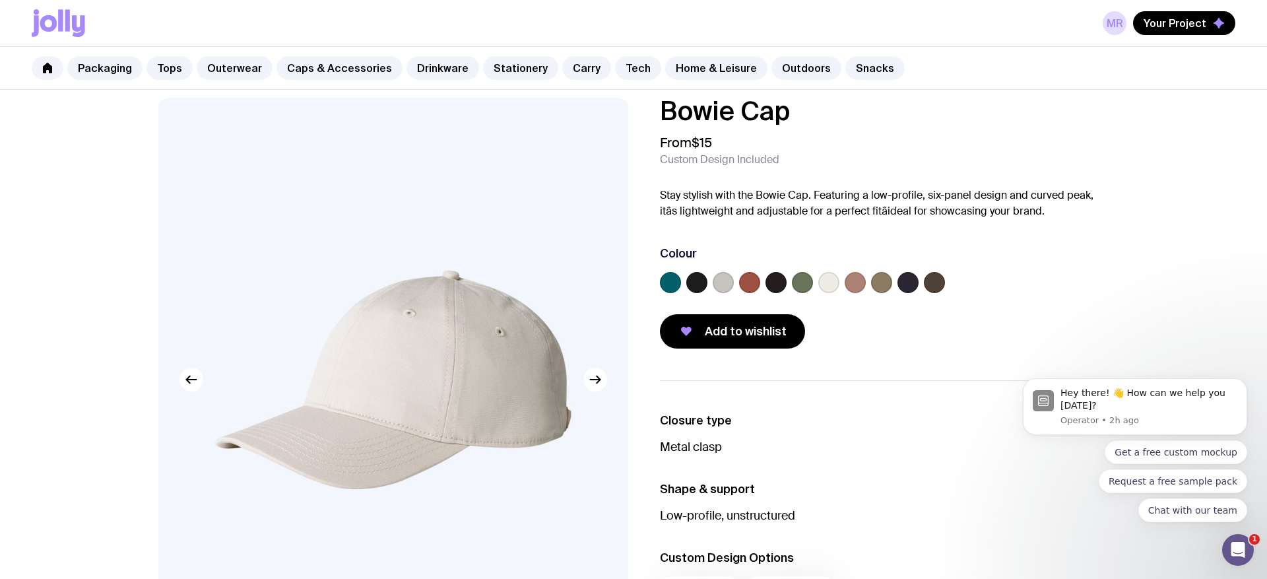
scroll to position [12, 0]
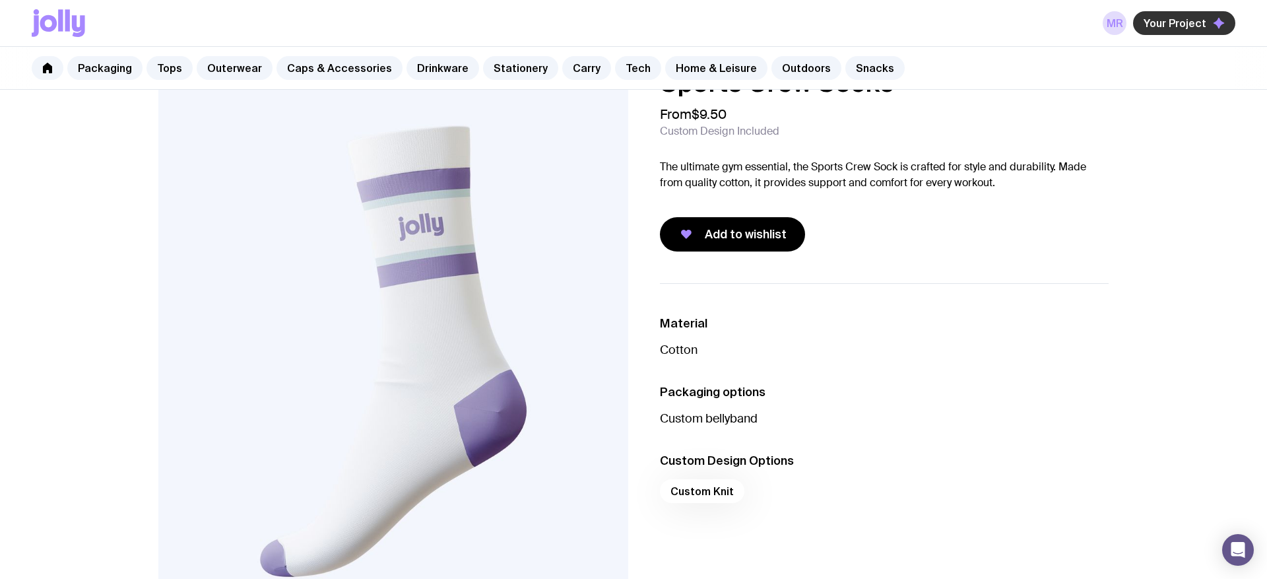
click at [1183, 20] on span "Your Project" at bounding box center [1174, 22] width 63 height 13
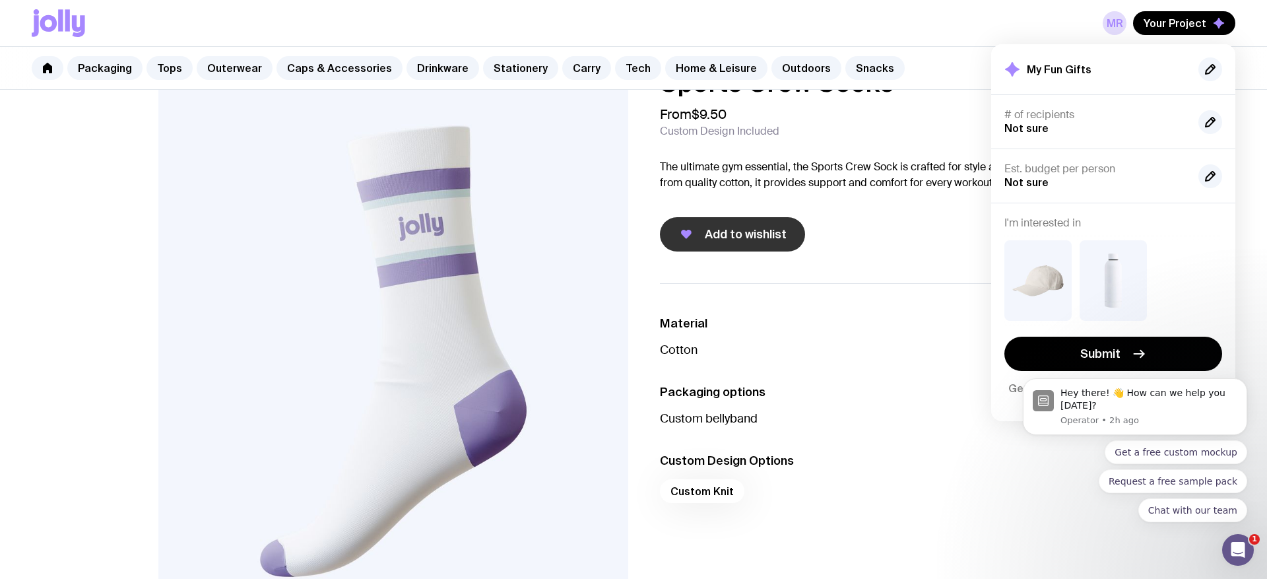
click at [704, 232] on button "Add to wishlist" at bounding box center [732, 234] width 145 height 34
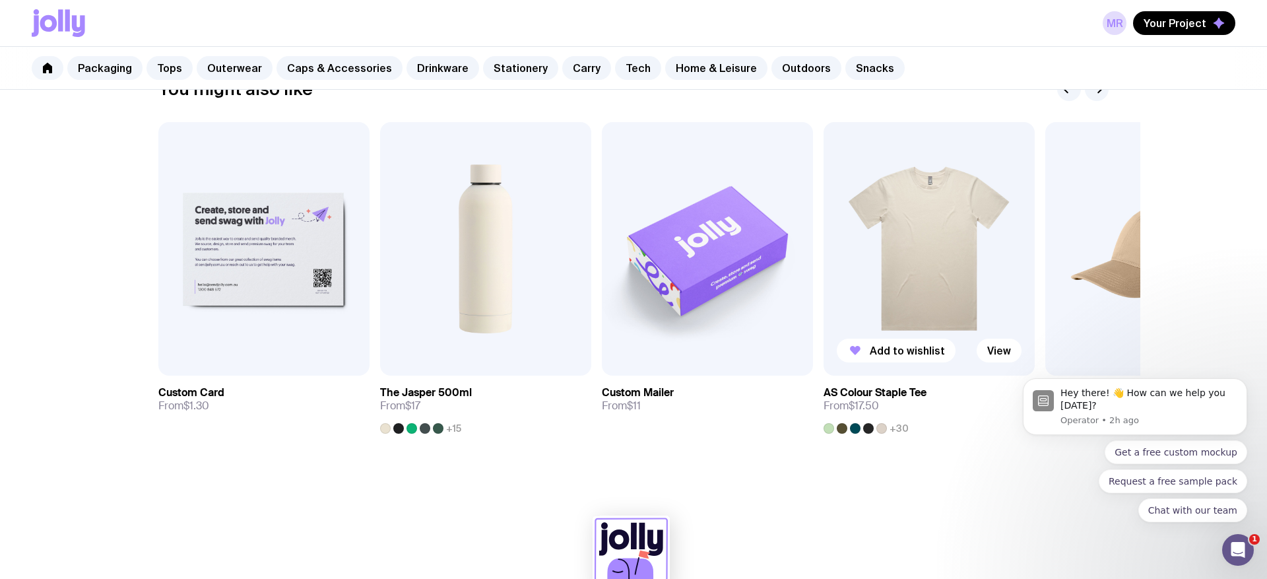
scroll to position [682, 0]
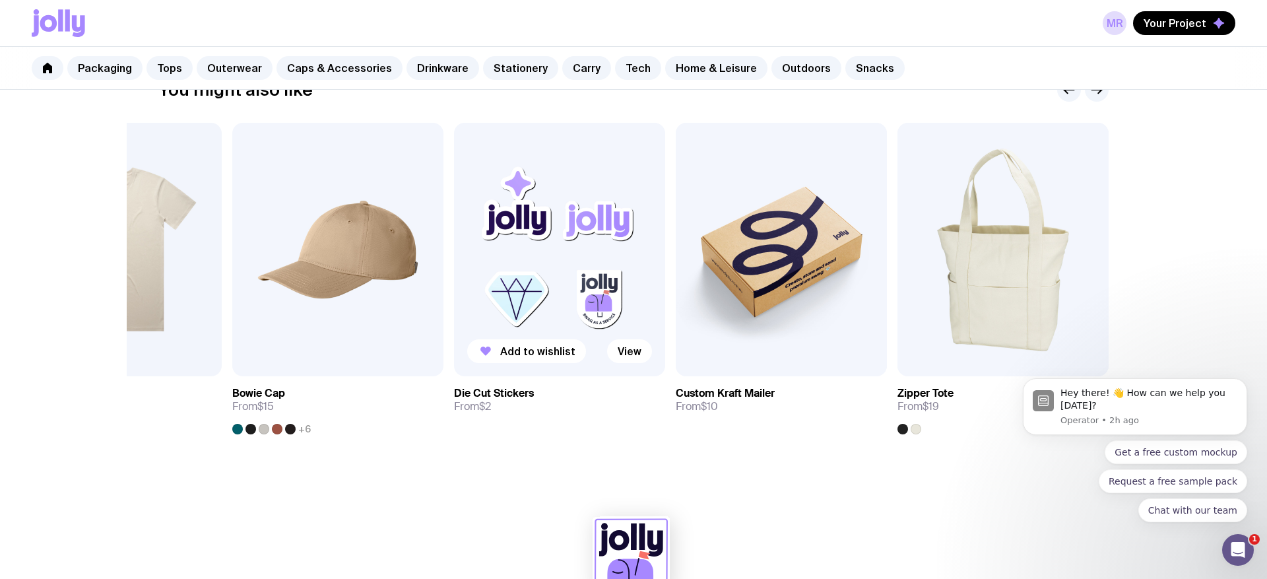
click at [571, 302] on img at bounding box center [559, 249] width 211 height 253
click at [828, 265] on img at bounding box center [781, 249] width 211 height 253
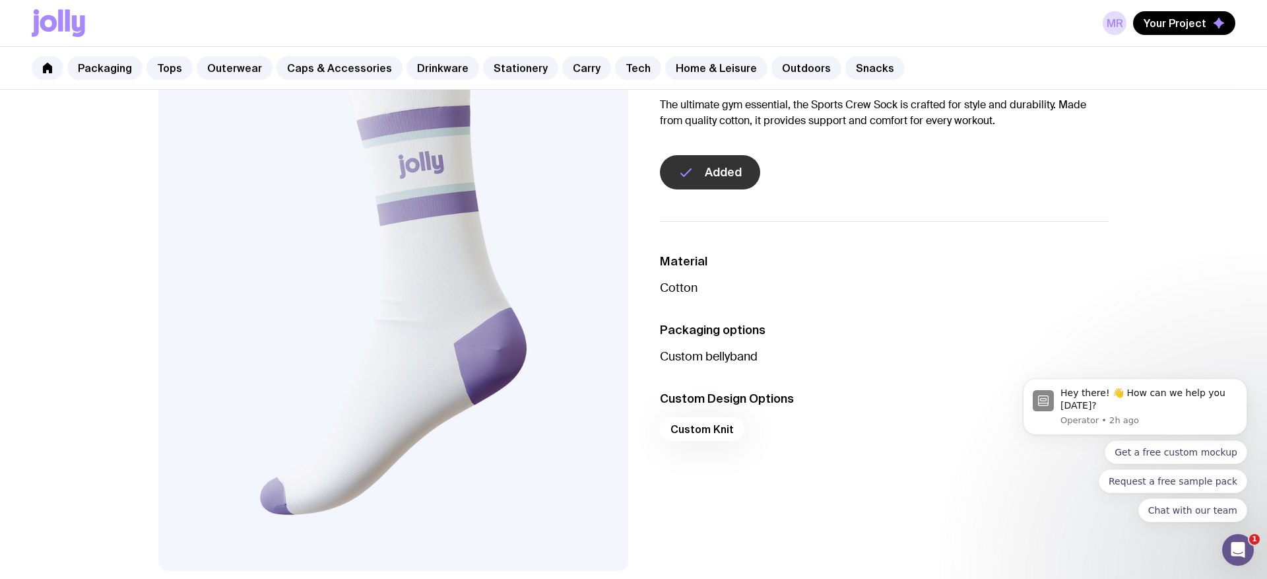
scroll to position [106, 0]
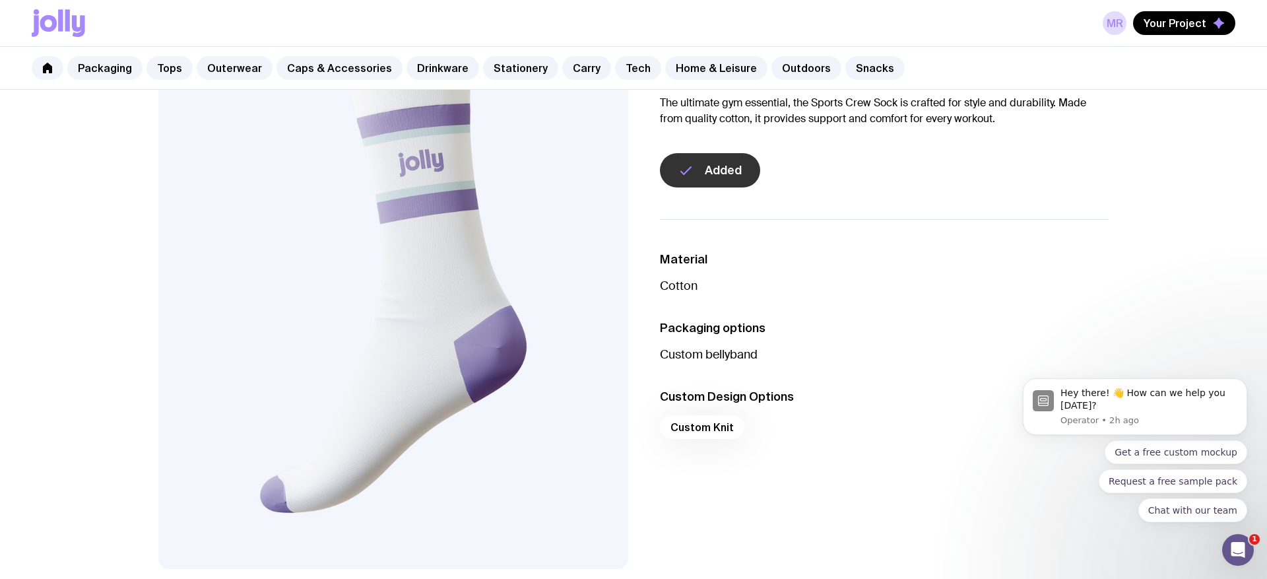
click at [708, 428] on div "Custom Knit" at bounding box center [884, 431] width 449 height 32
click at [676, 428] on div "Custom Knit" at bounding box center [884, 431] width 449 height 32
click at [697, 428] on div "Custom Knit" at bounding box center [884, 431] width 449 height 32
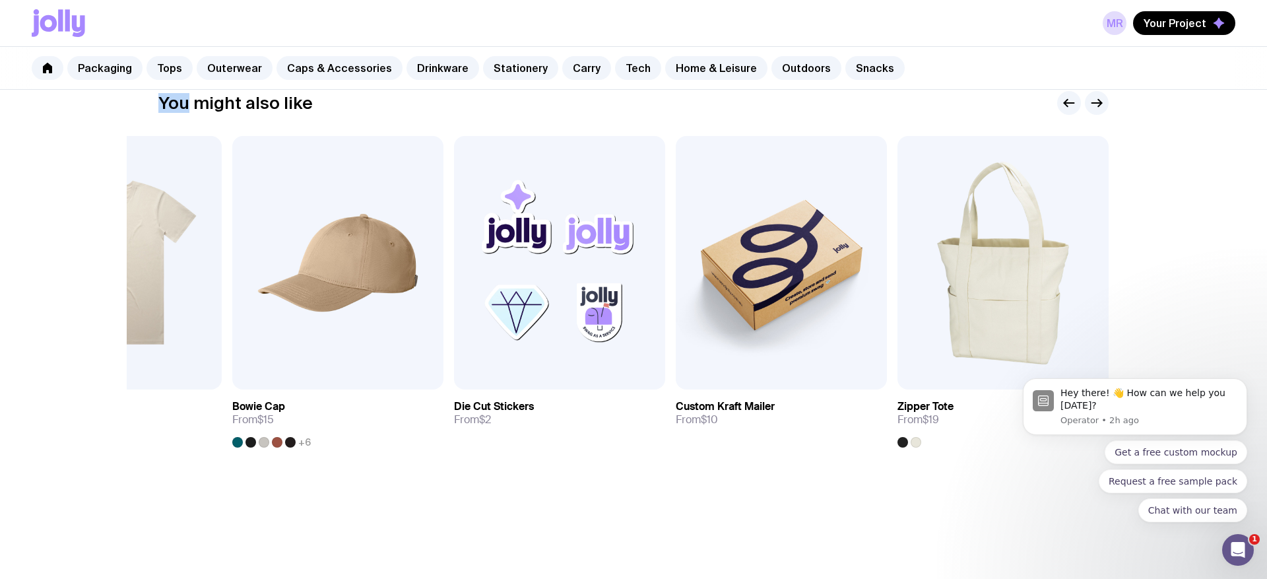
scroll to position [746, 0]
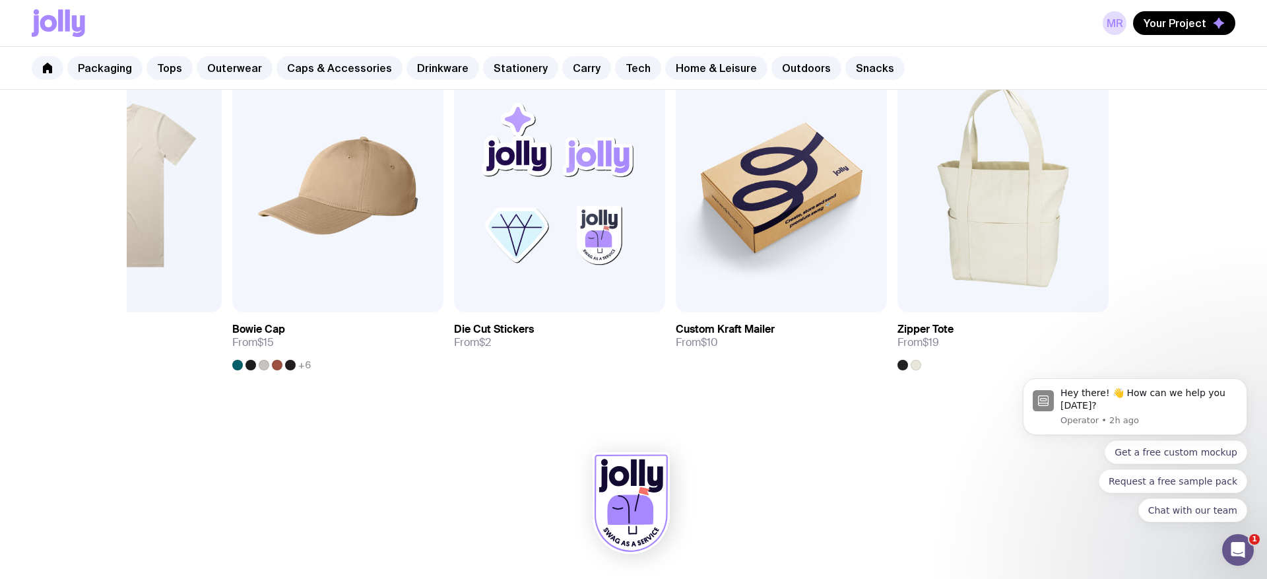
click at [677, 503] on icon at bounding box center [633, 505] width 119 height 144
click at [620, 511] on icon at bounding box center [630, 510] width 46 height 30
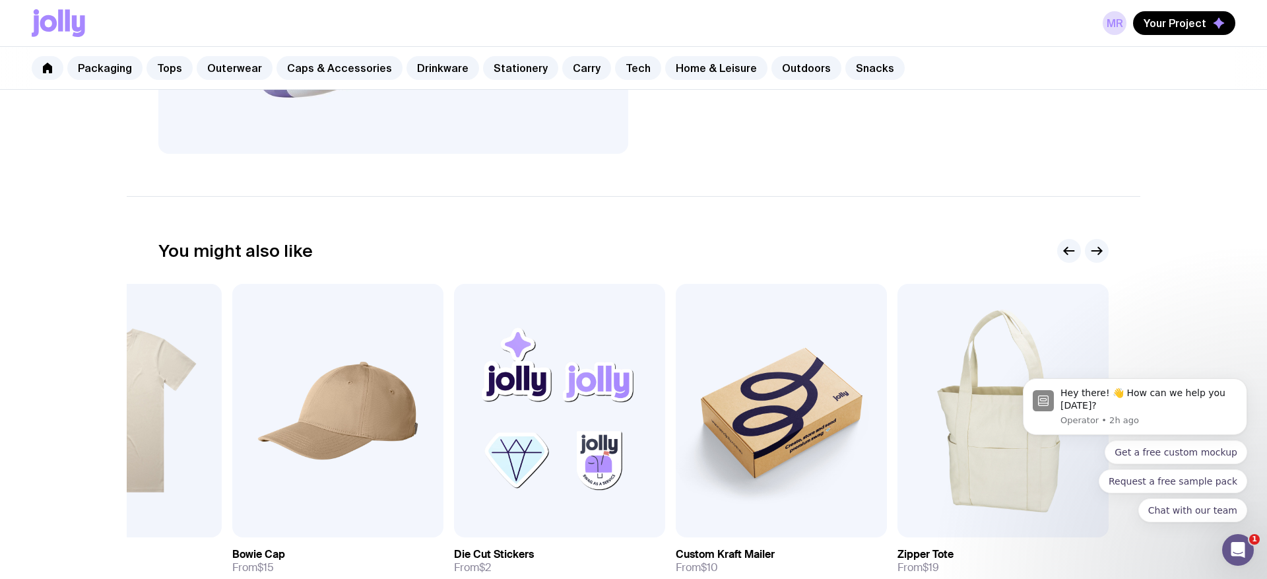
scroll to position [0, 0]
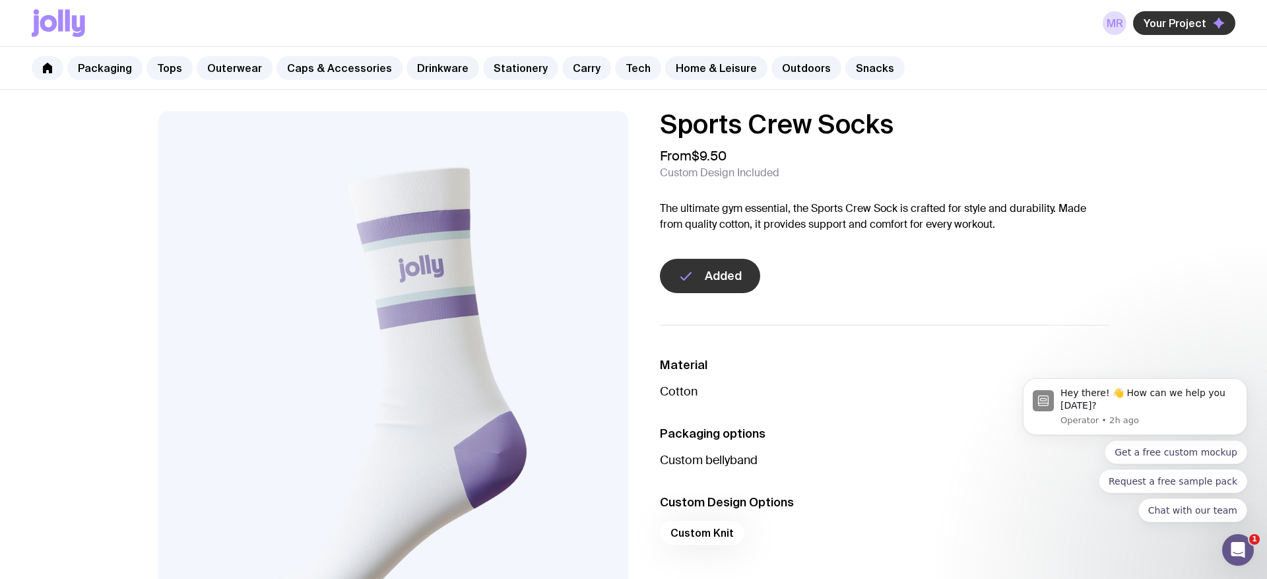
click at [1181, 20] on span "Your Project" at bounding box center [1174, 22] width 63 height 13
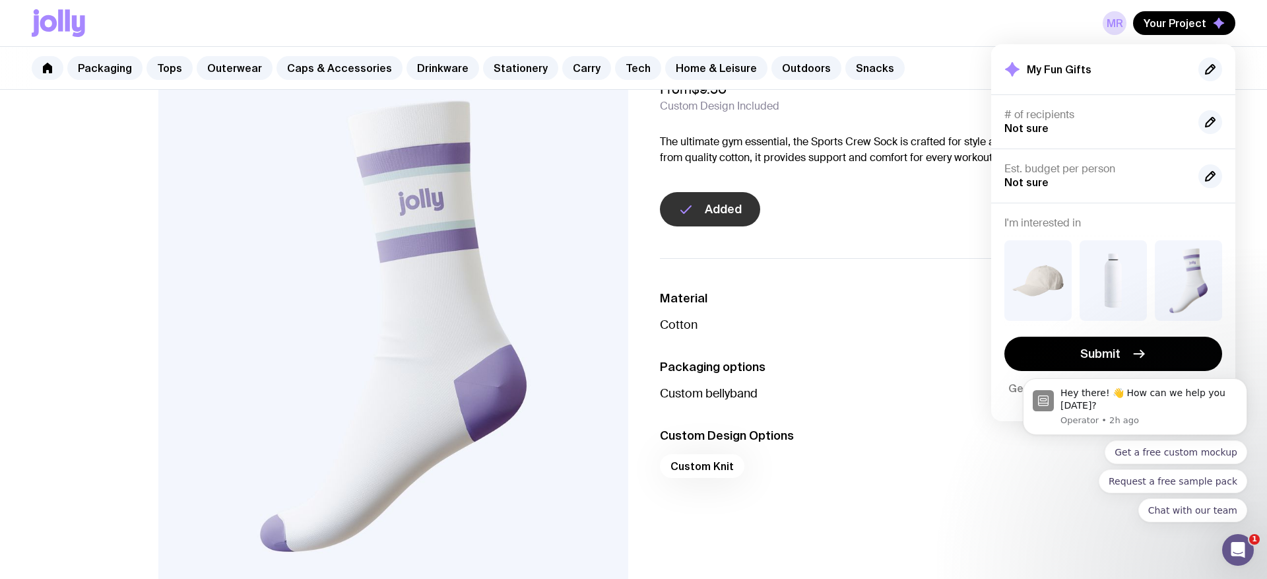
scroll to position [69, 0]
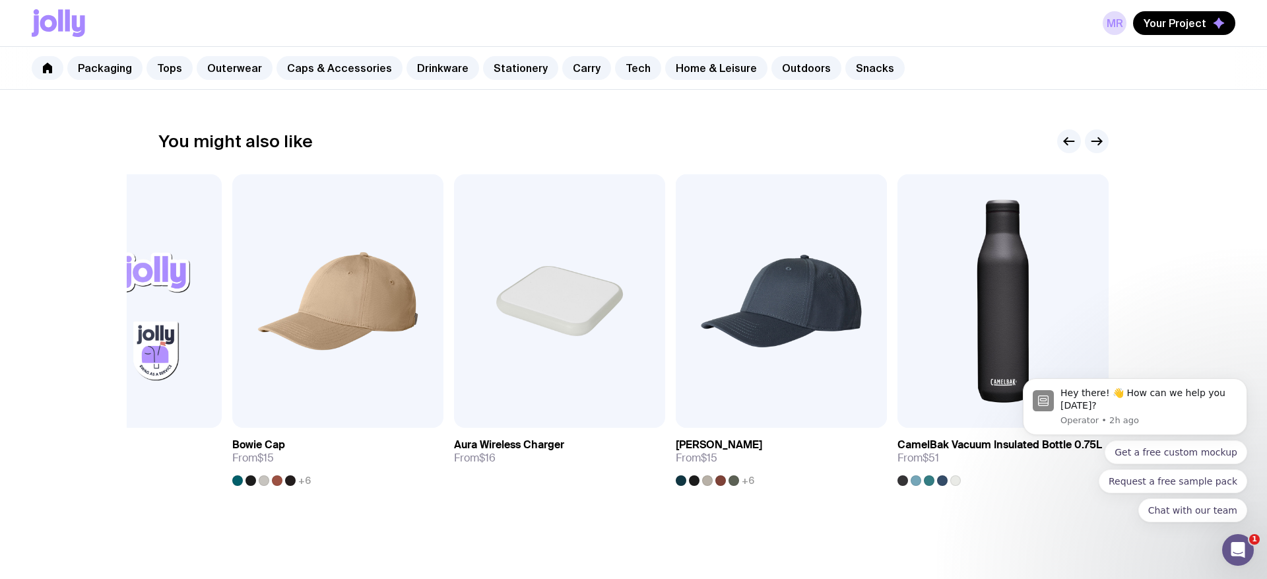
scroll to position [631, 0]
